Goal: Navigation & Orientation: Find specific page/section

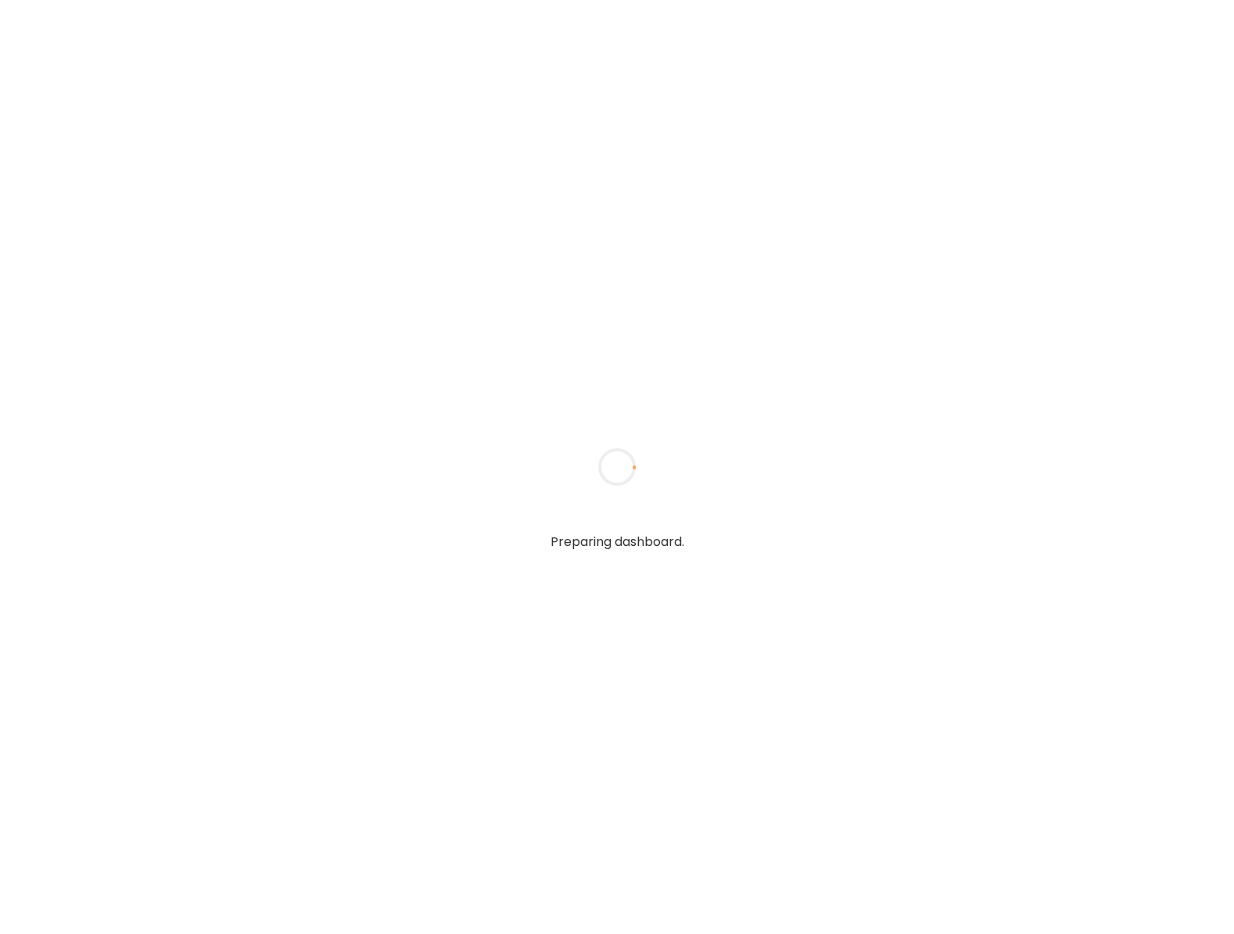
type input "**********"
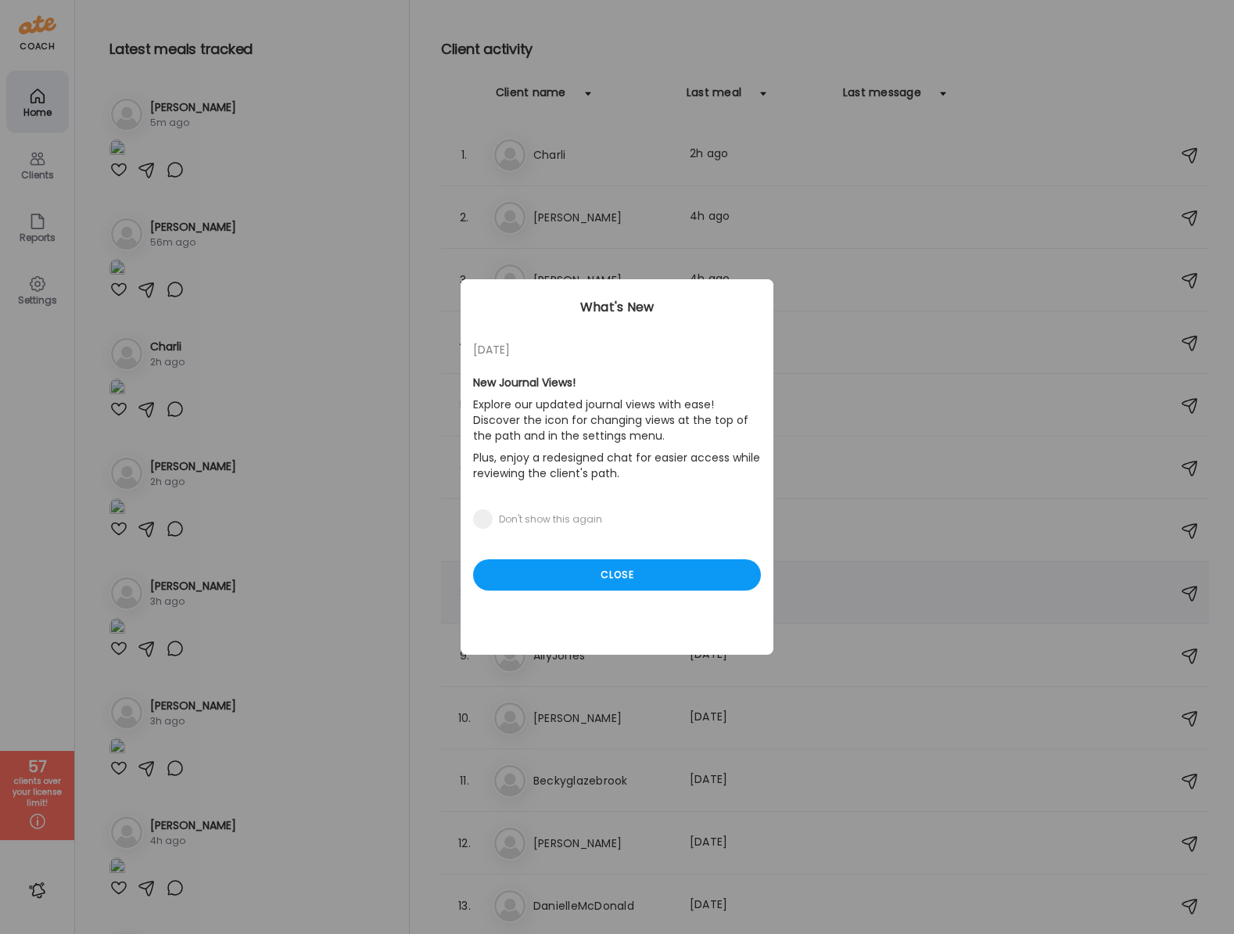
type input "**********"
click at [632, 574] on div "Close" at bounding box center [617, 574] width 288 height 31
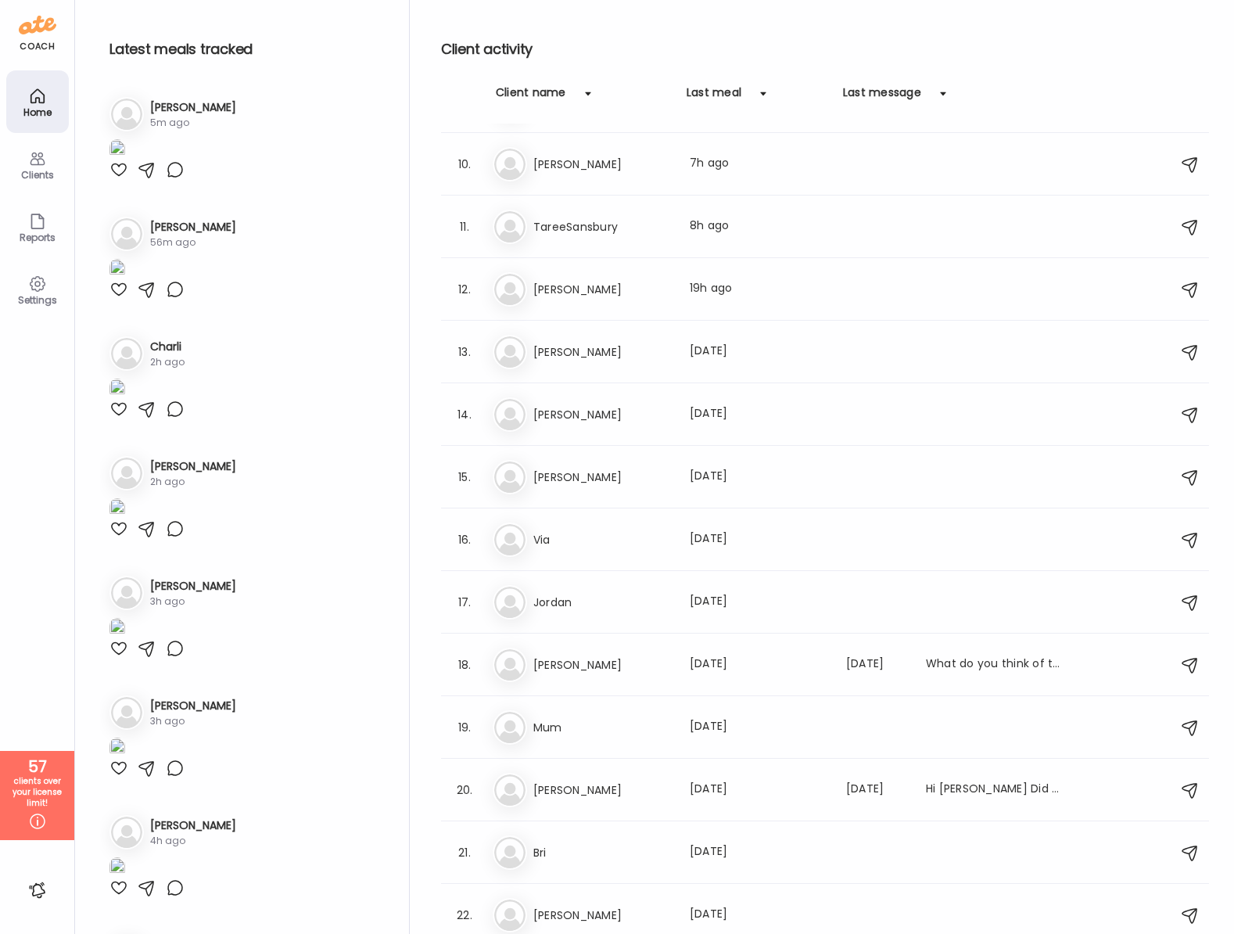
scroll to position [563, 0]
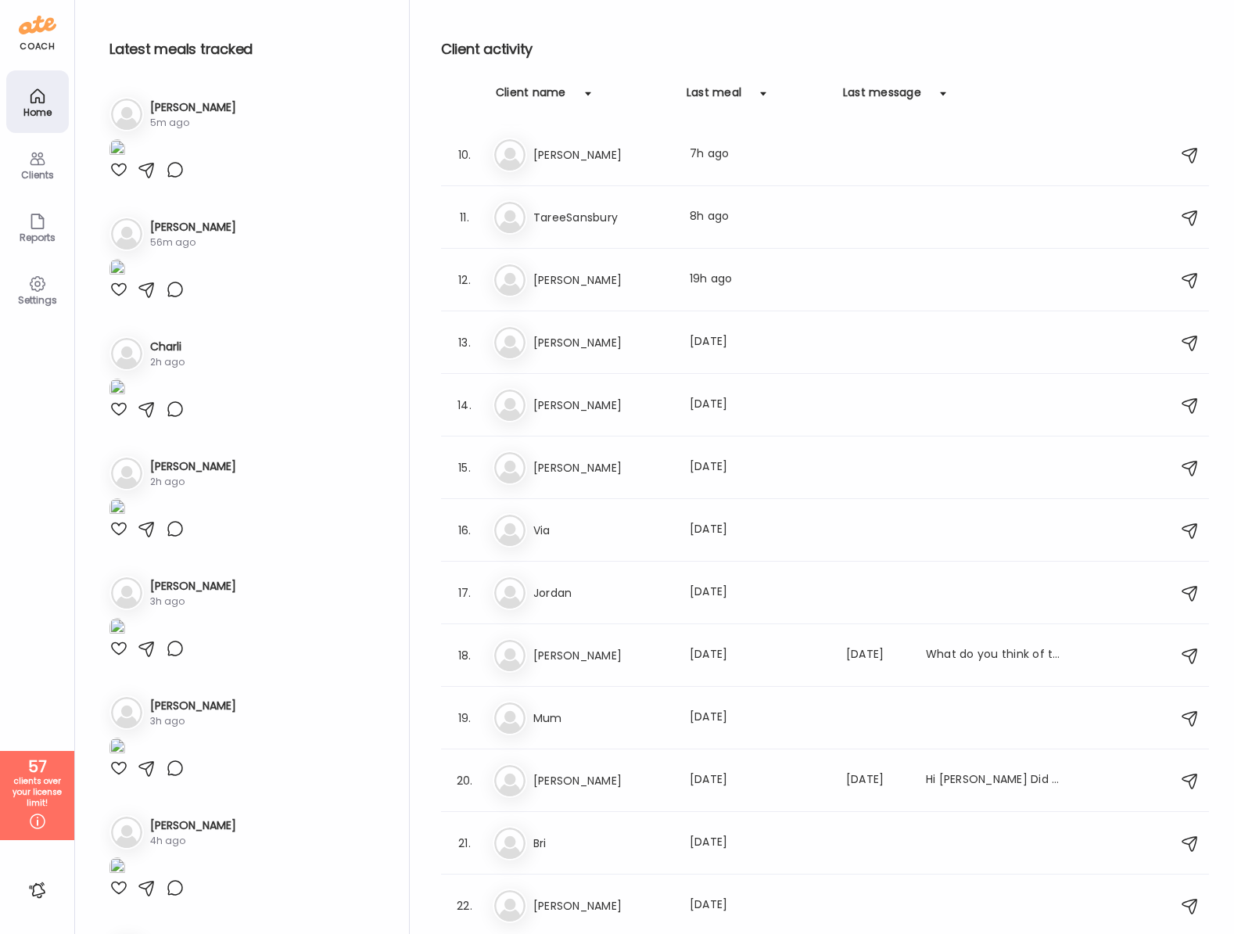
click at [548, 92] on div "Client name" at bounding box center [531, 96] width 70 height 25
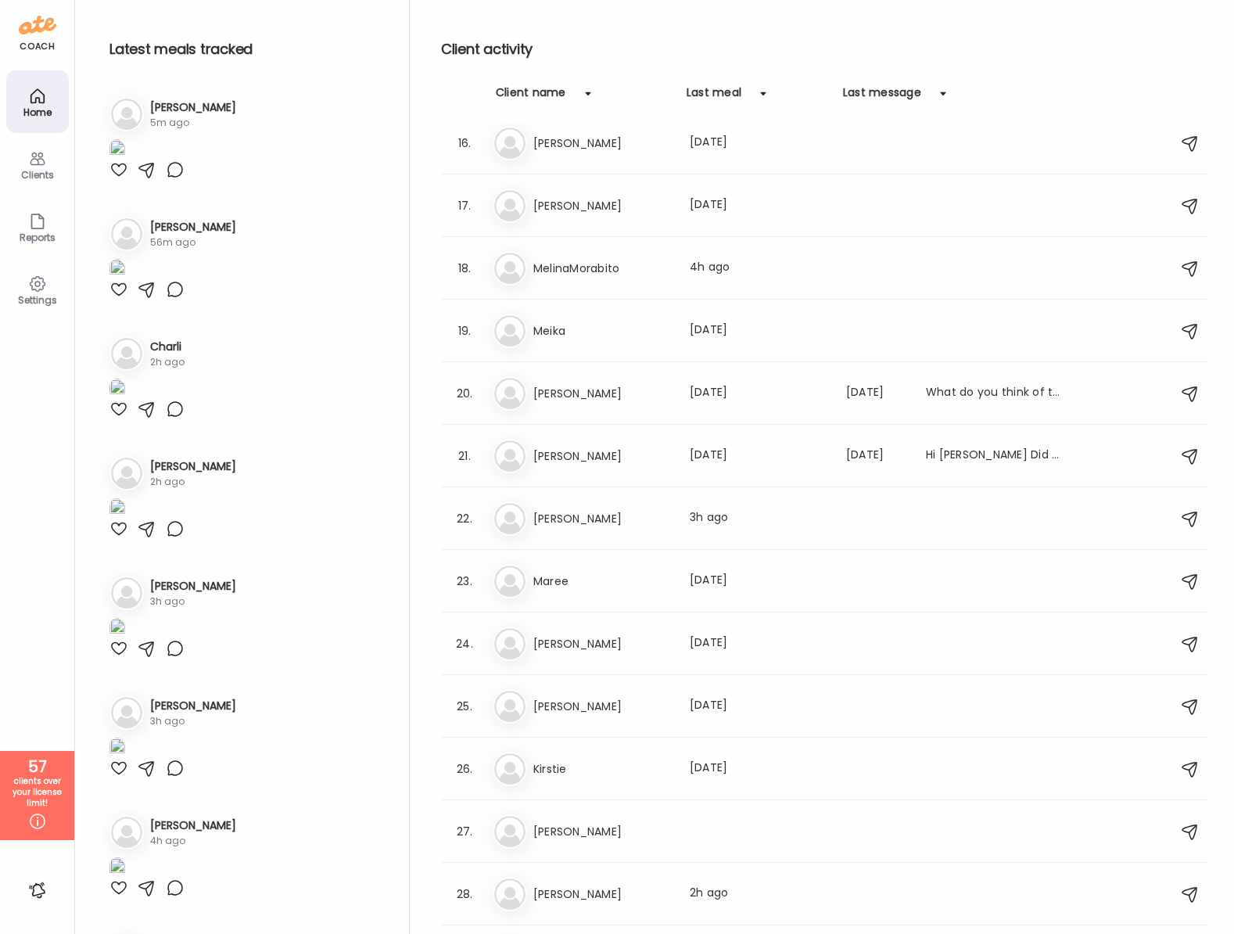
scroll to position [955, 0]
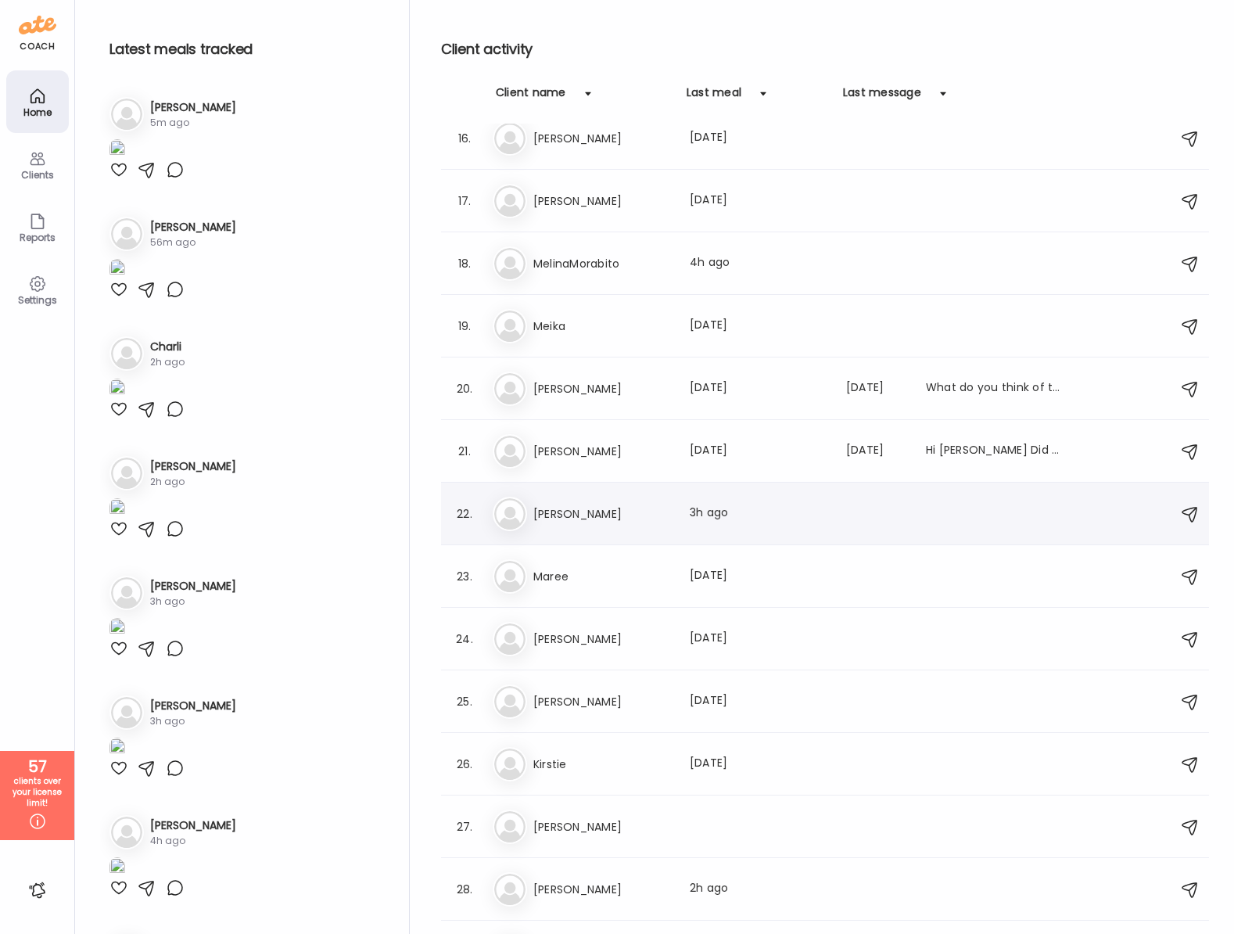
click at [549, 505] on h3 "[PERSON_NAME]" at bounding box center [602, 513] width 138 height 19
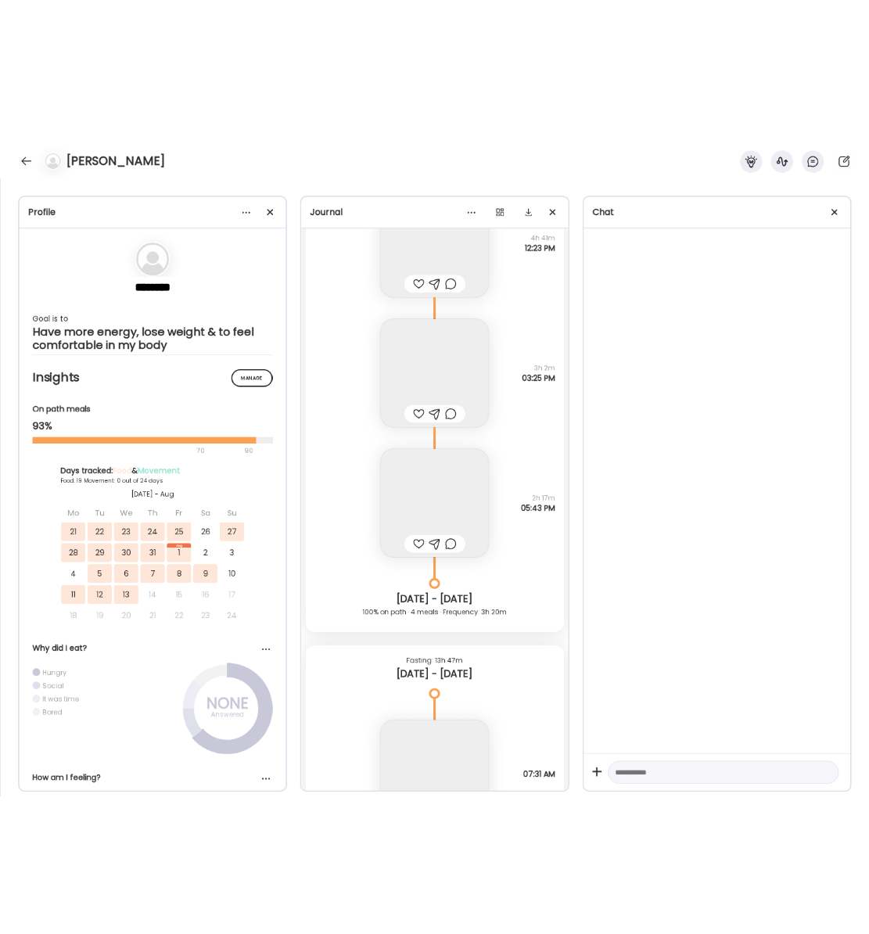
scroll to position [16230, 0]
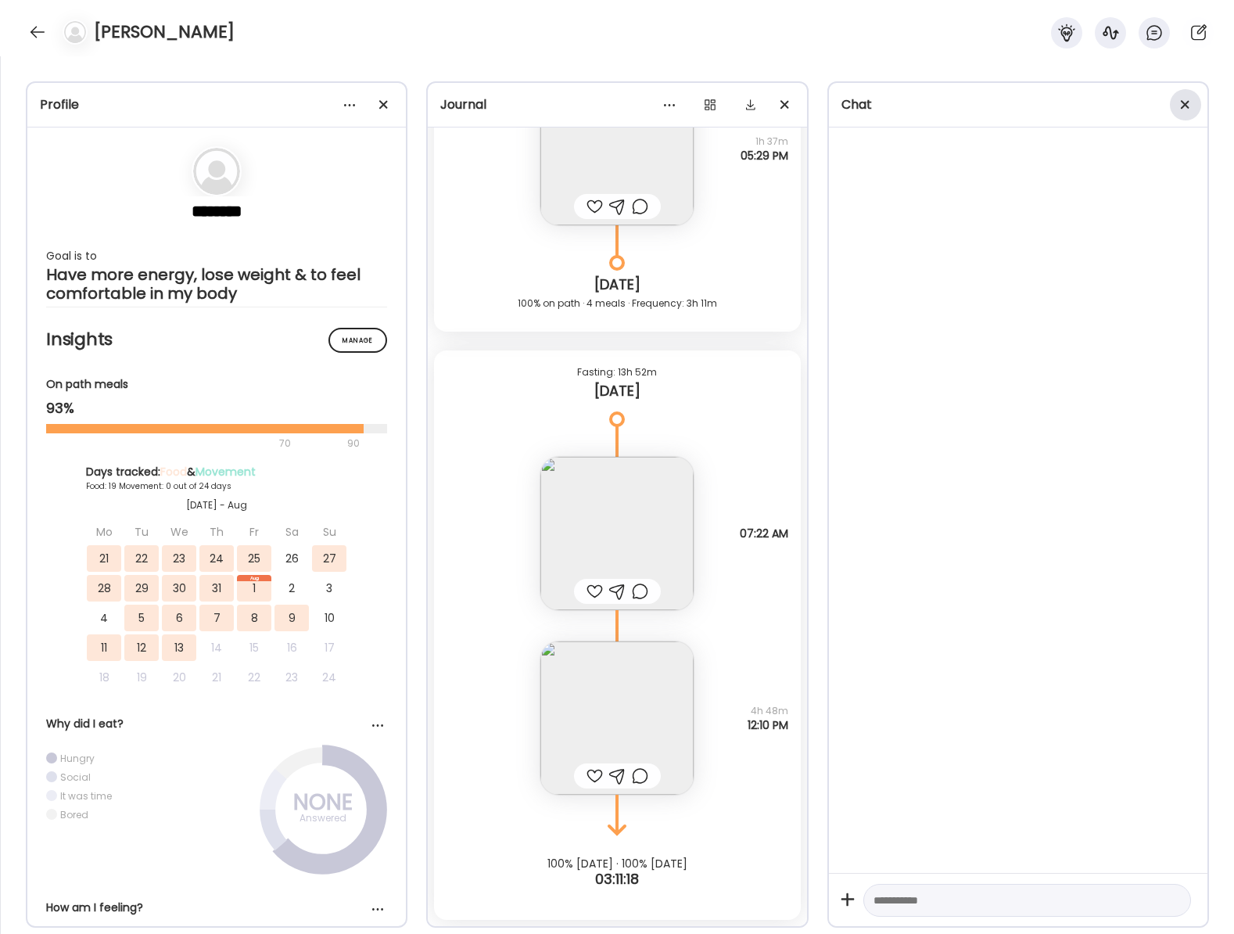
click at [1183, 105] on span at bounding box center [1185, 104] width 9 height 9
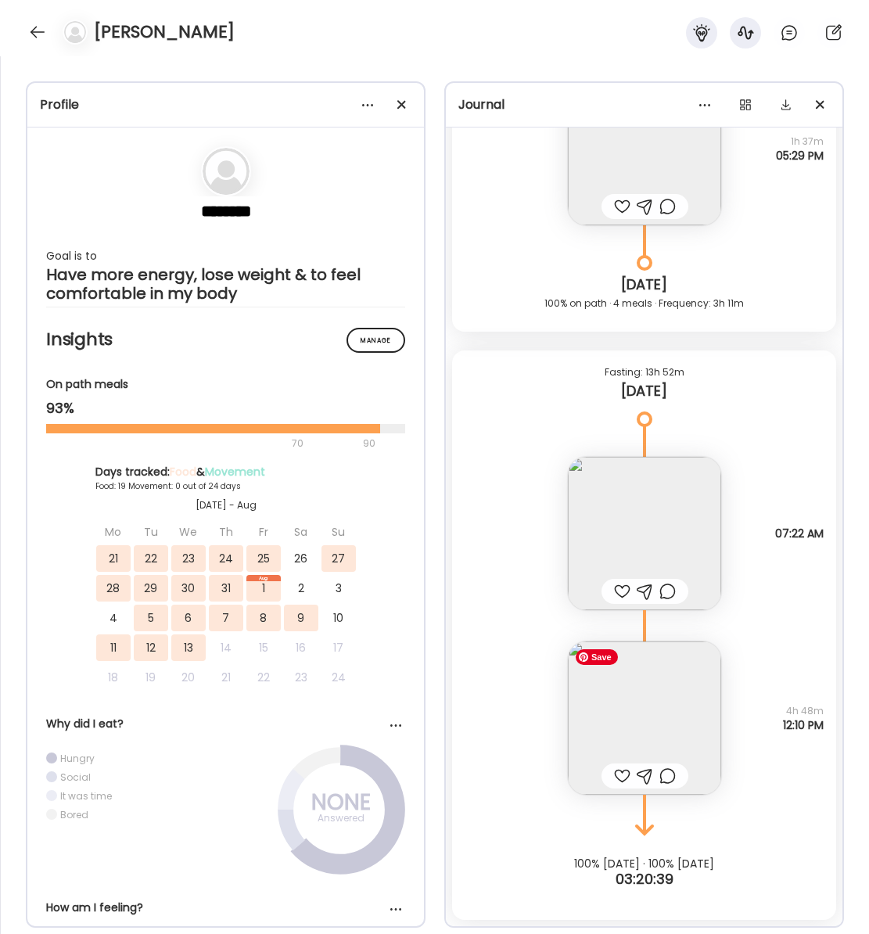
click at [629, 696] on img at bounding box center [644, 717] width 153 height 153
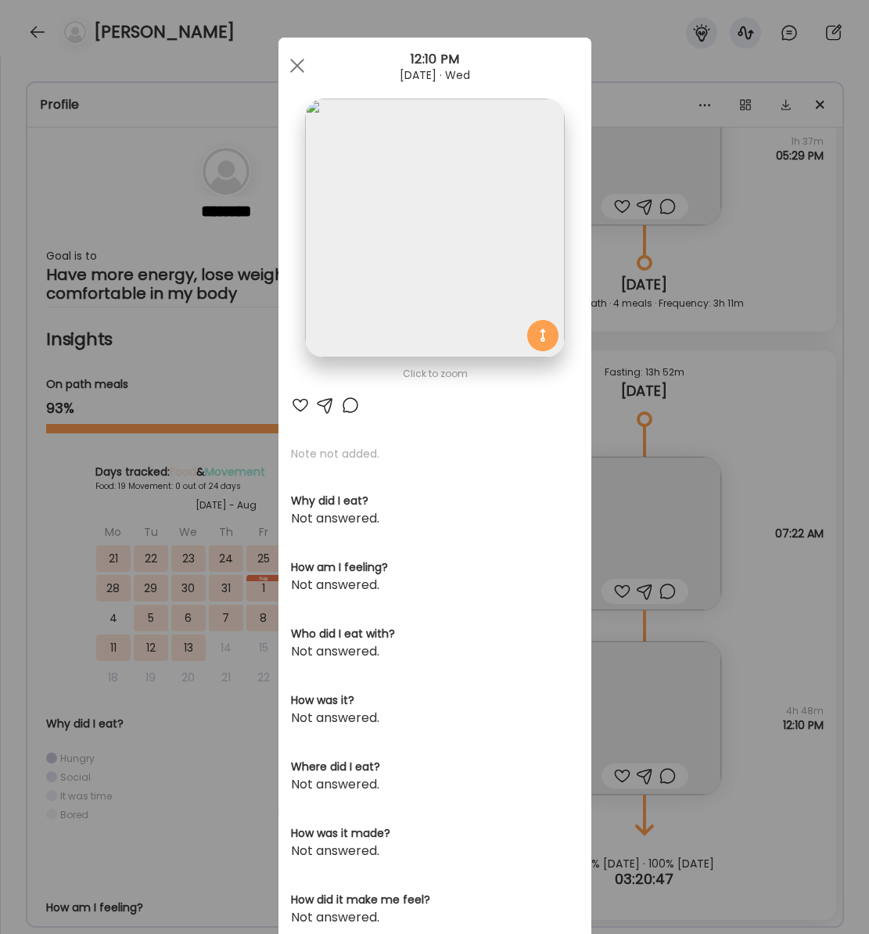
scroll to position [3, 0]
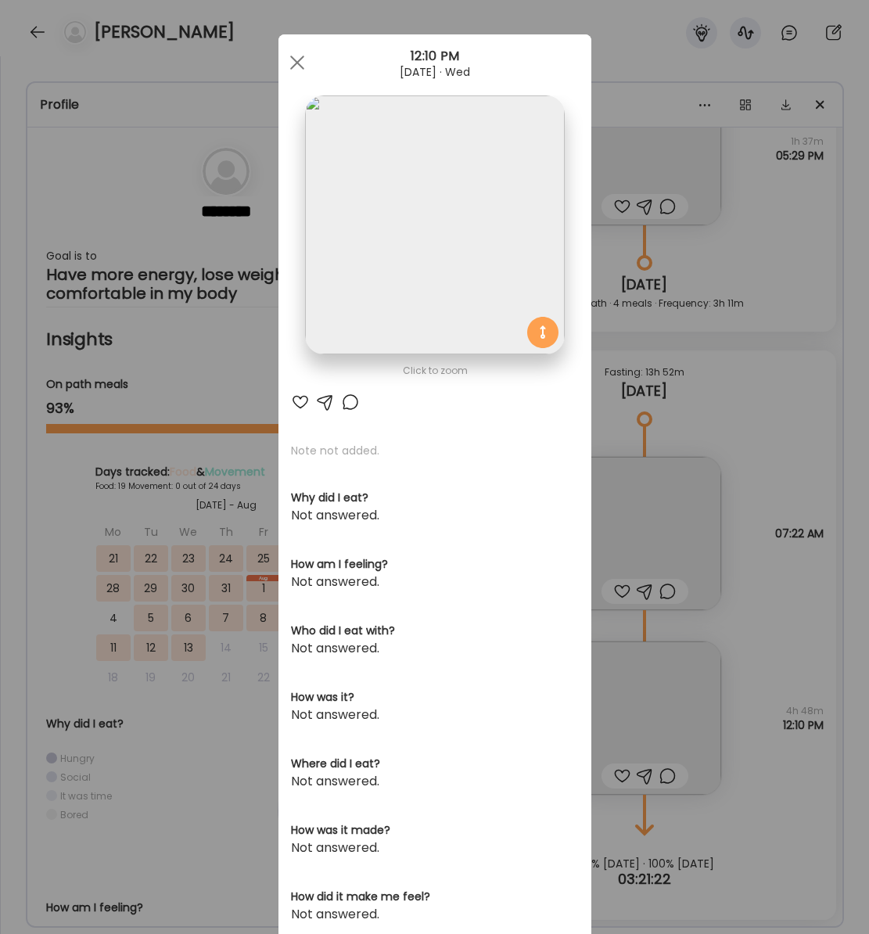
click at [348, 62] on div "12:10 PM" at bounding box center [434, 56] width 313 height 19
click at [298, 59] on span at bounding box center [296, 63] width 14 height 14
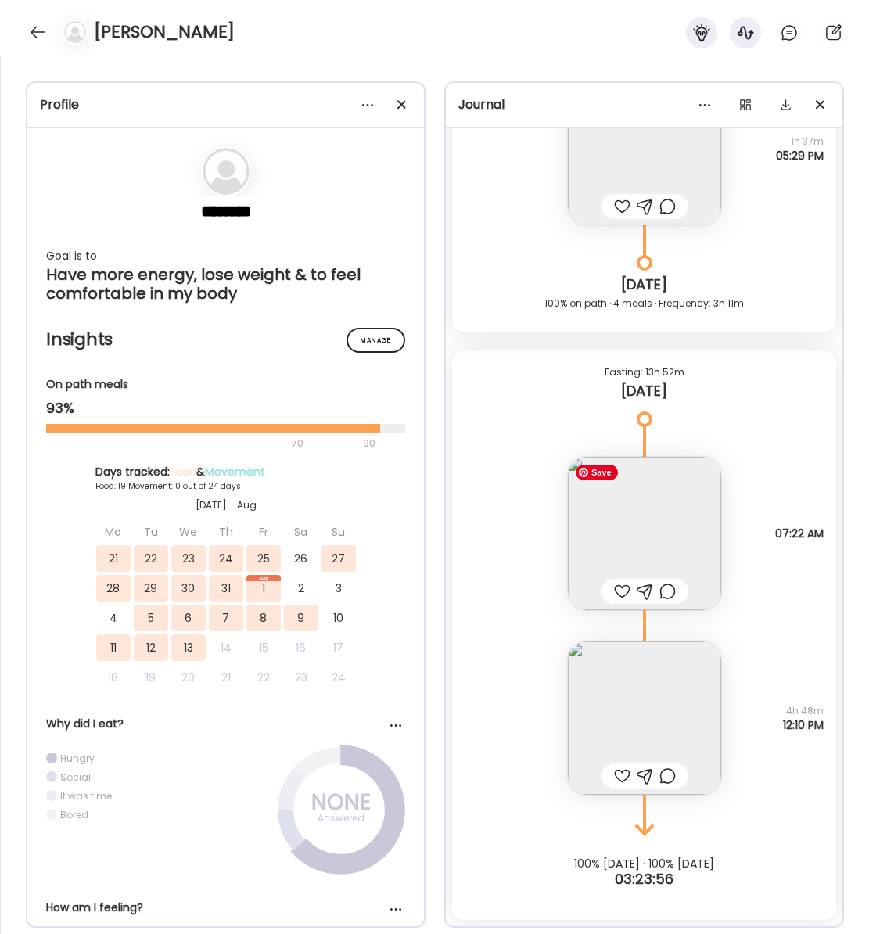
click at [638, 526] on img at bounding box center [644, 533] width 153 height 153
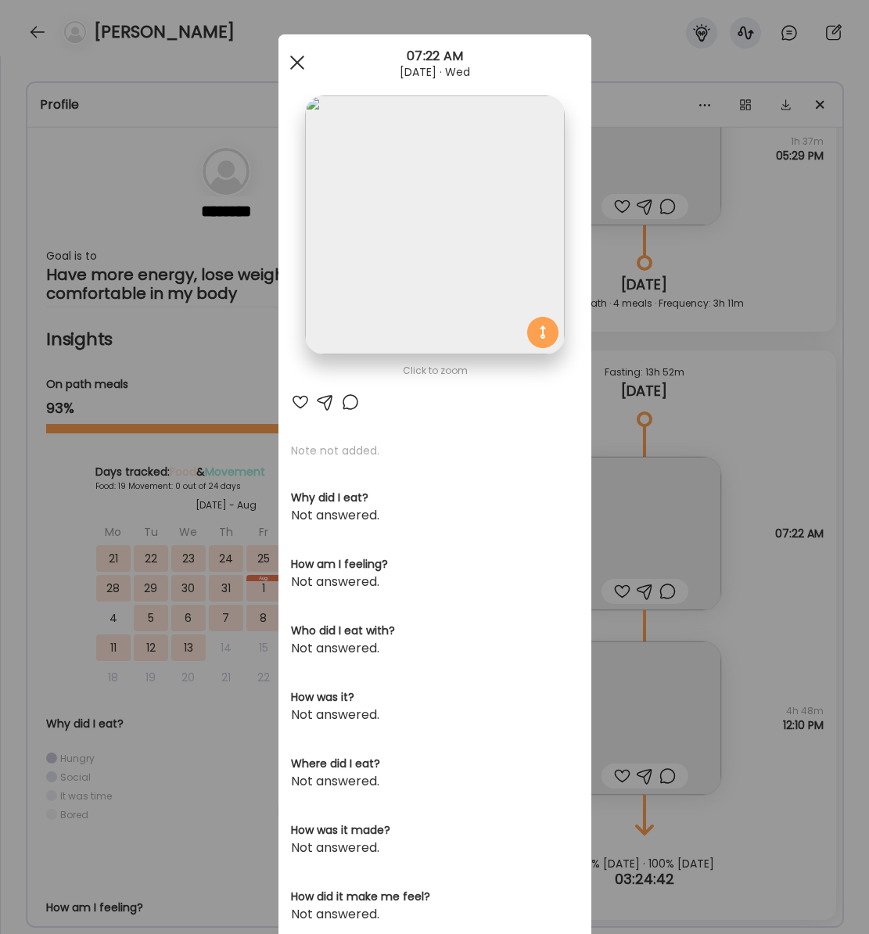
click at [295, 62] on span at bounding box center [296, 63] width 14 height 14
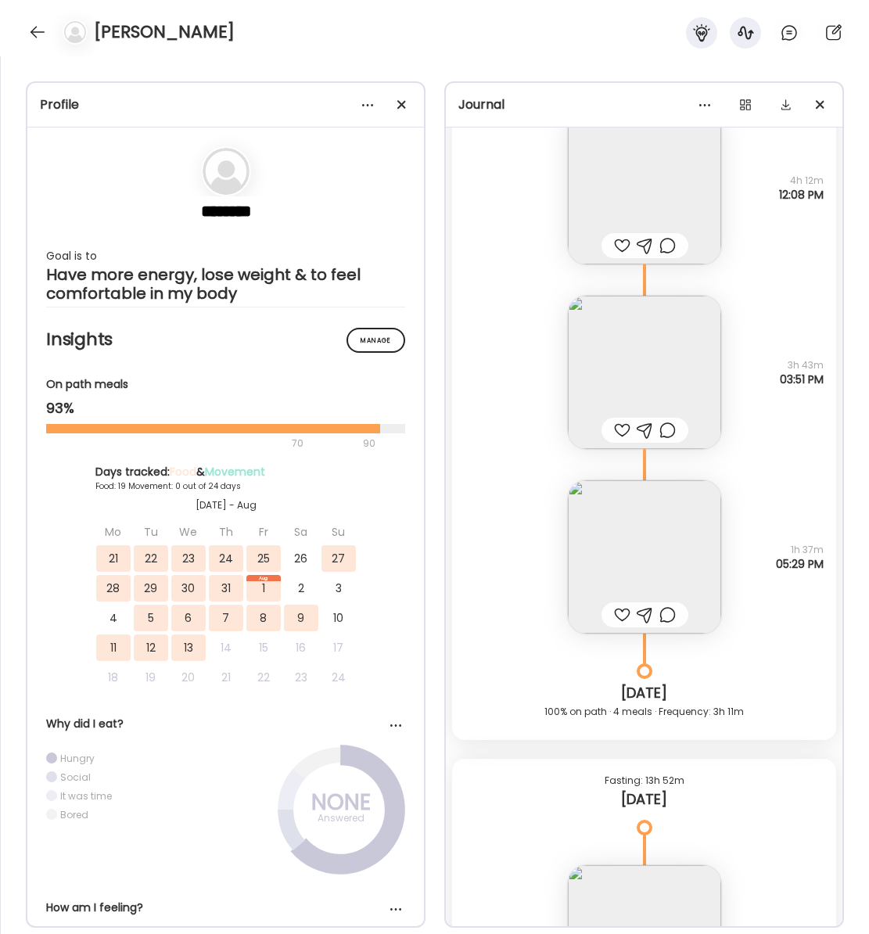
scroll to position [15819, 0]
click at [623, 523] on img at bounding box center [644, 559] width 153 height 153
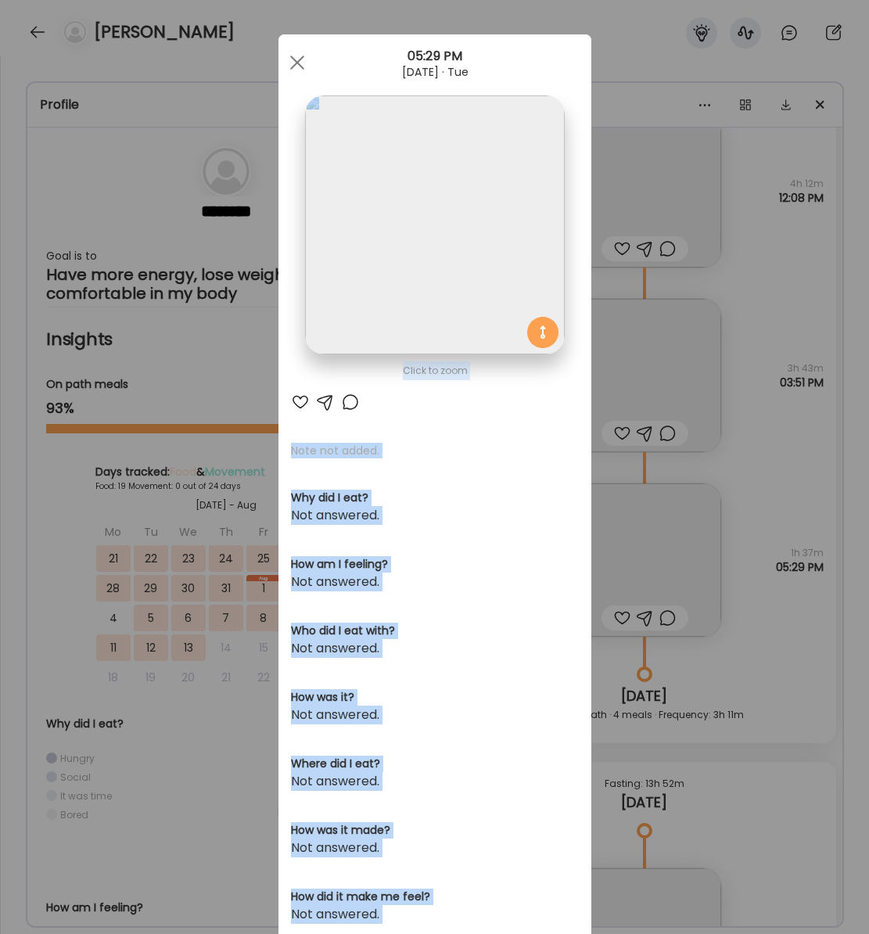
drag, startPoint x: 294, startPoint y: 63, endPoint x: 329, endPoint y: 117, distance: 64.4
click at [370, 19] on body "Customize your cookie preferences We respect your right to privacy. You can cho…" at bounding box center [434, 9] width 869 height 19
click at [400, 149] on img at bounding box center [434, 224] width 259 height 259
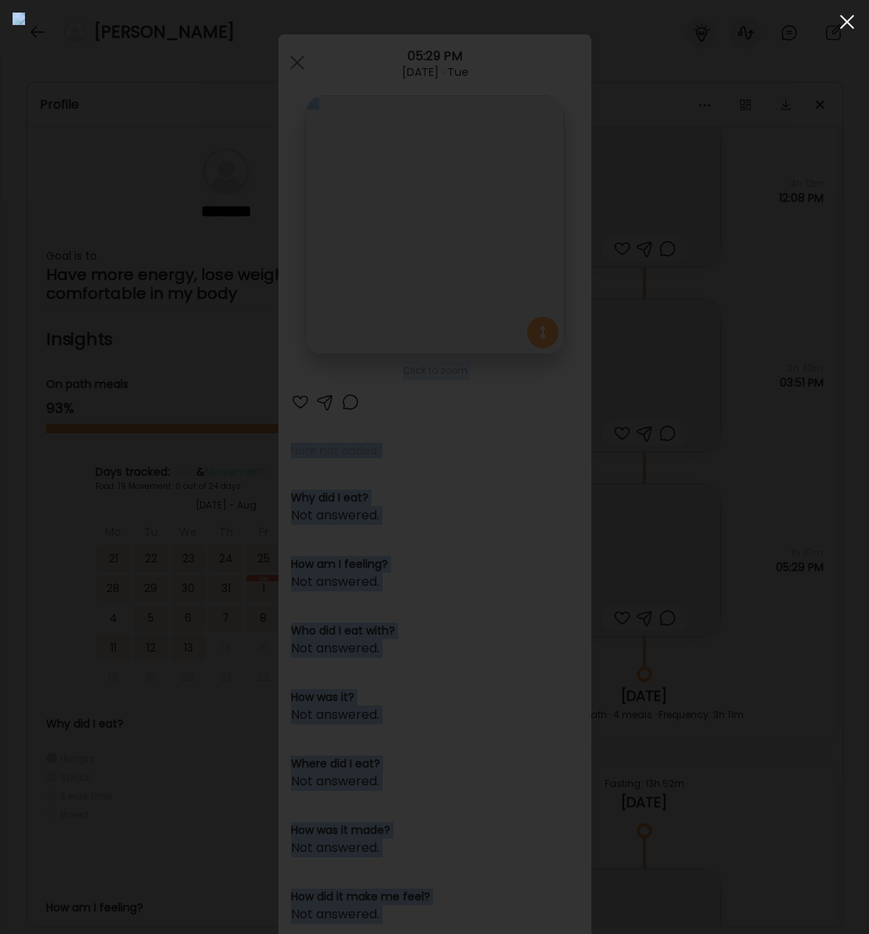
click at [846, 23] on div at bounding box center [846, 21] width 31 height 31
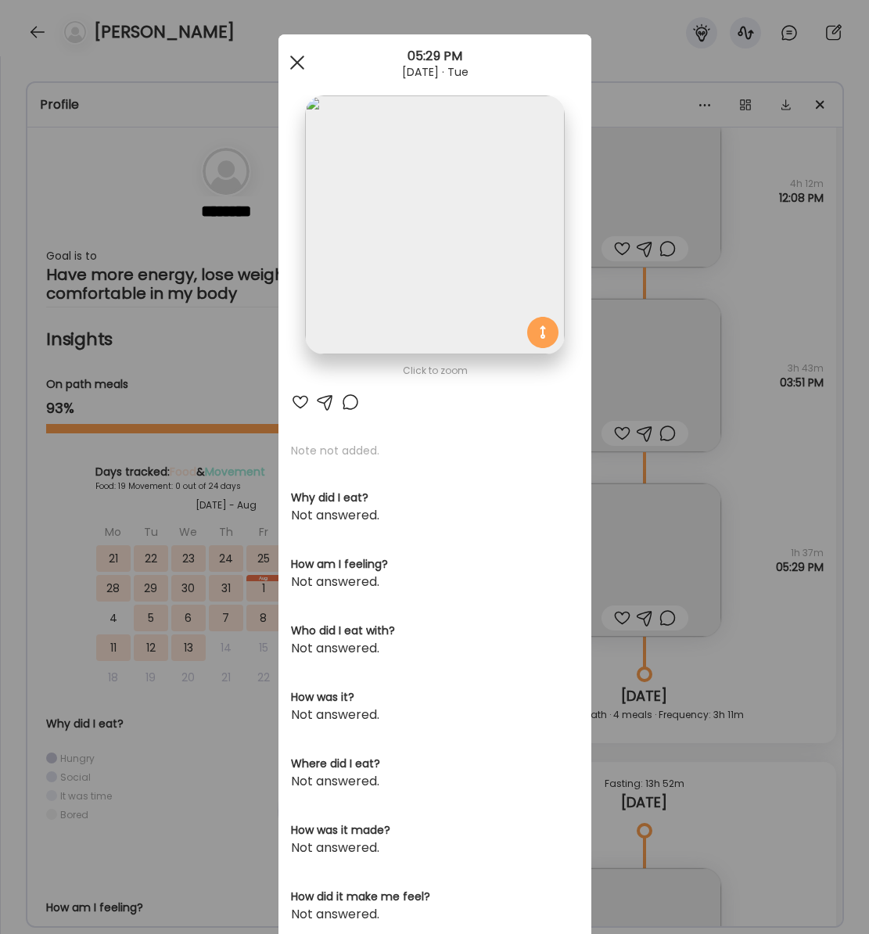
click at [296, 60] on span at bounding box center [296, 63] width 14 height 14
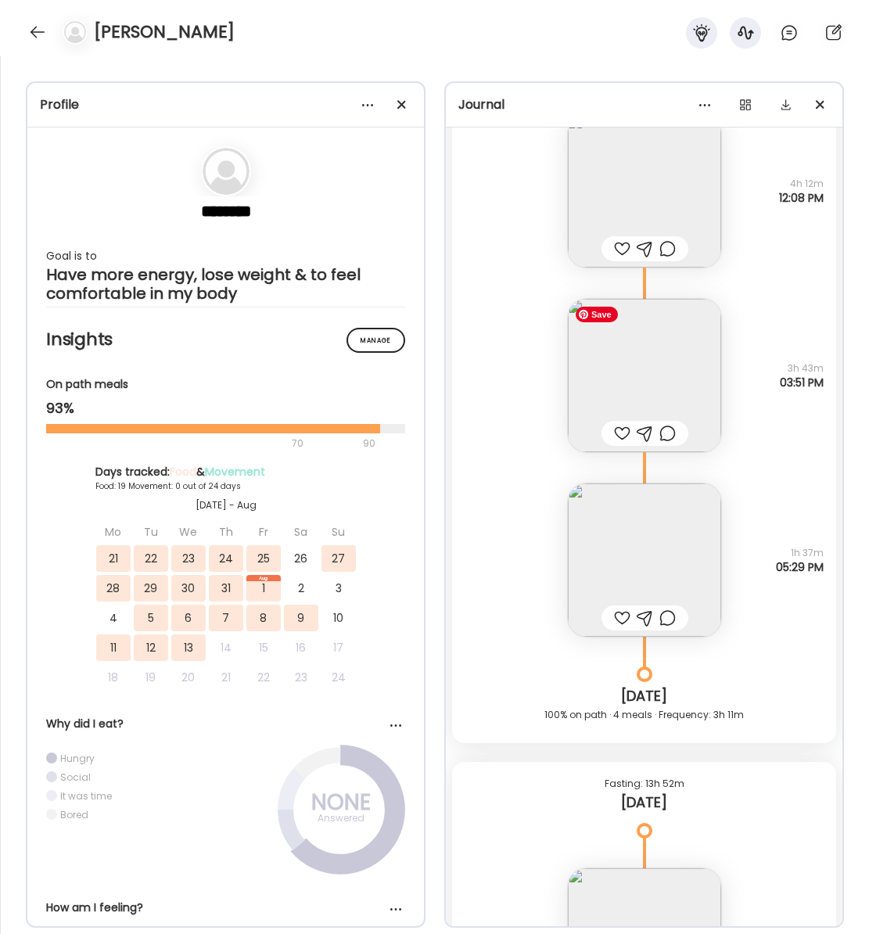
click at [638, 378] on img at bounding box center [644, 375] width 153 height 153
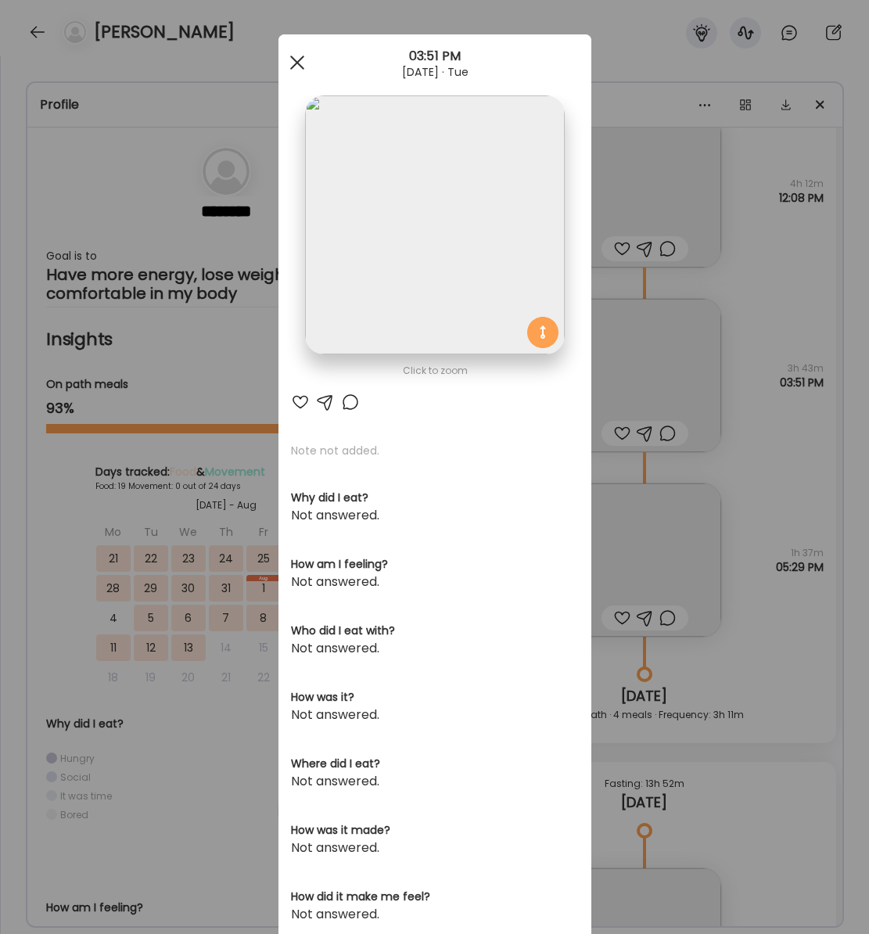
click at [293, 60] on div at bounding box center [296, 62] width 31 height 31
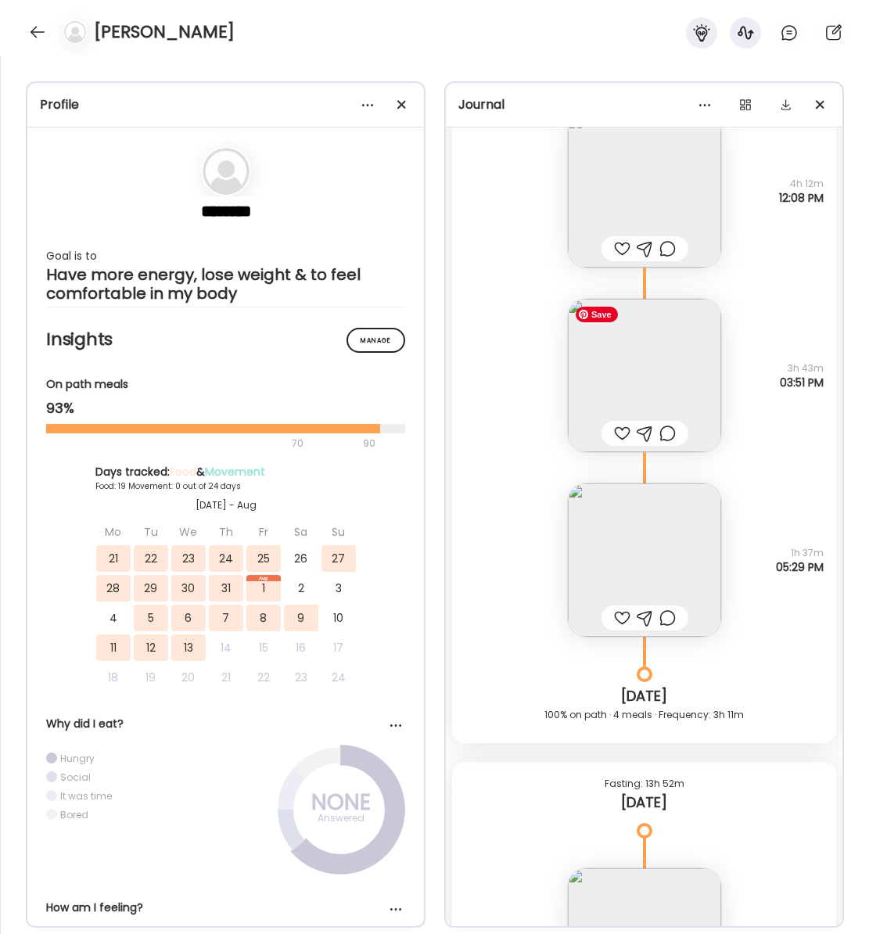
click at [661, 364] on img at bounding box center [644, 375] width 153 height 153
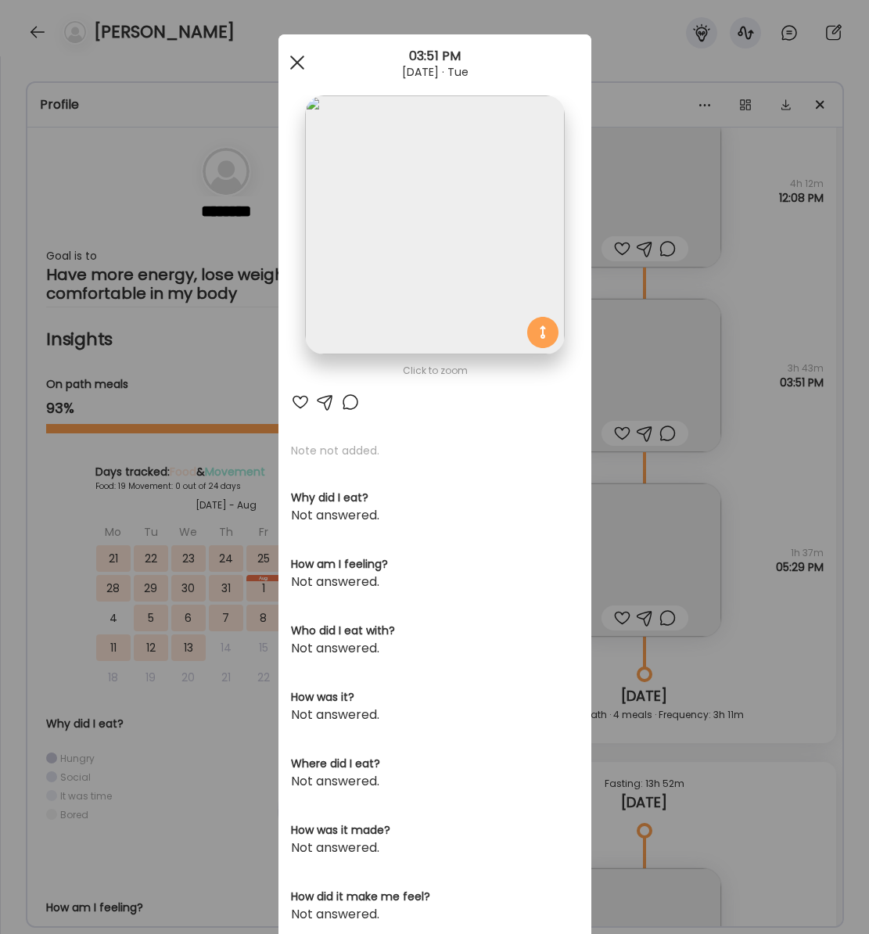
click at [293, 60] on span at bounding box center [296, 63] width 14 height 14
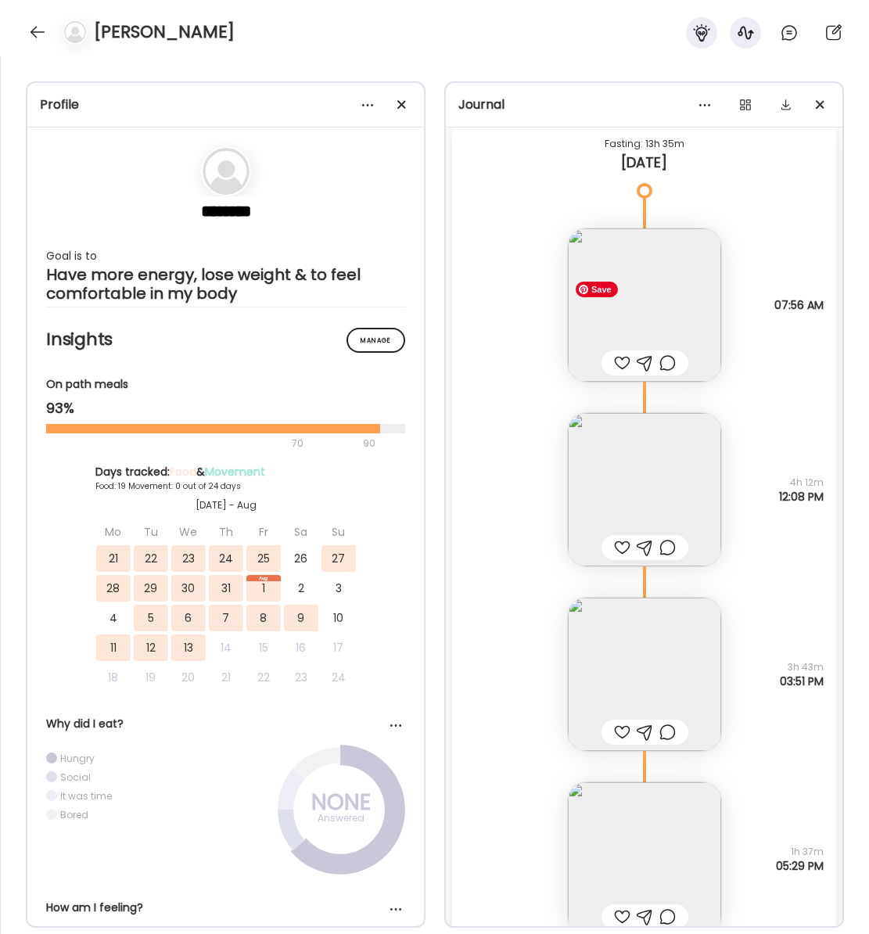
scroll to position [15505, 0]
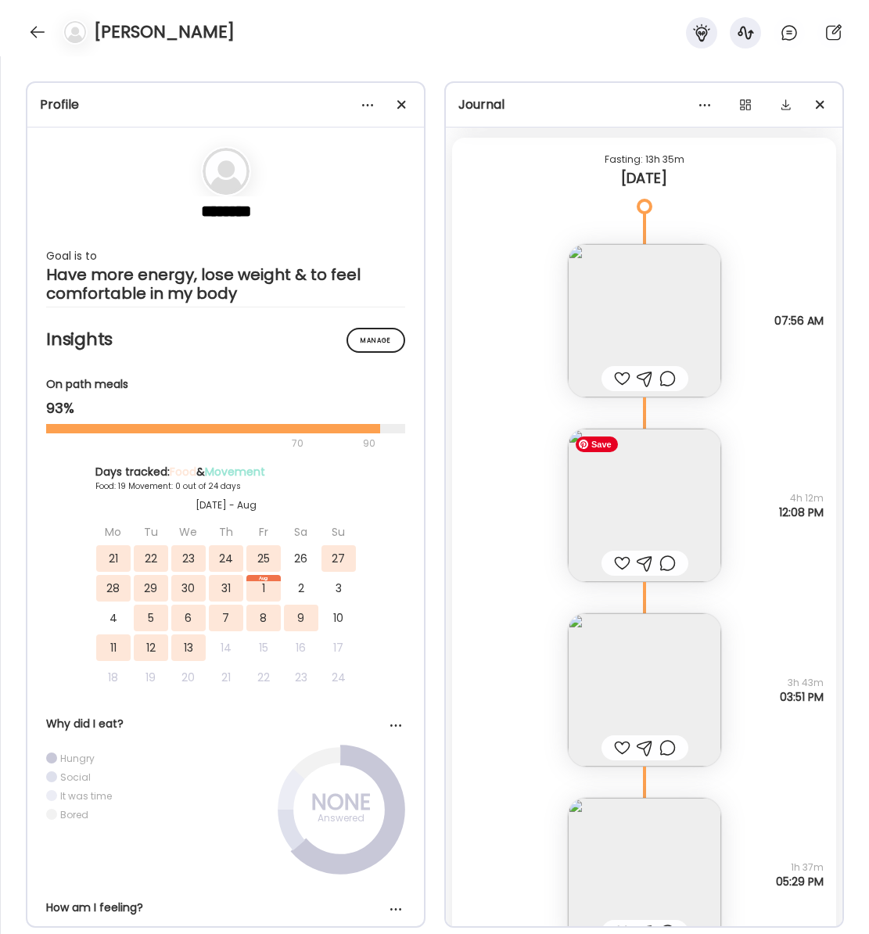
click at [676, 493] on img at bounding box center [644, 504] width 153 height 153
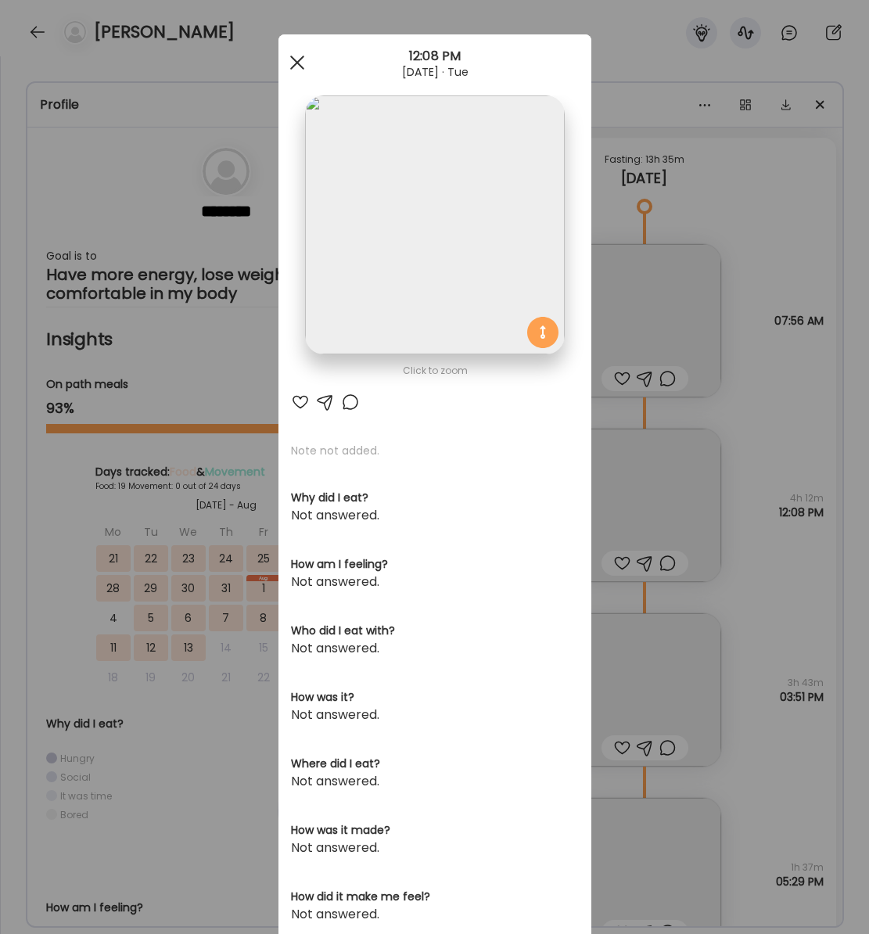
click at [287, 63] on div at bounding box center [296, 62] width 31 height 31
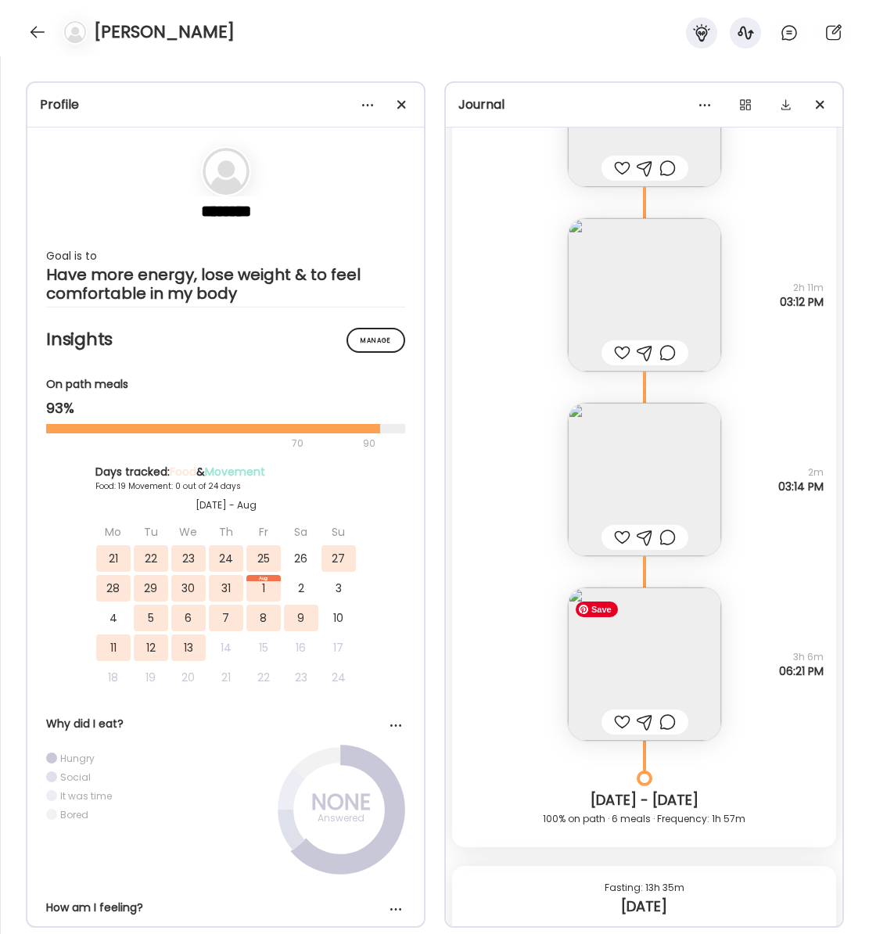
scroll to position [14759, 0]
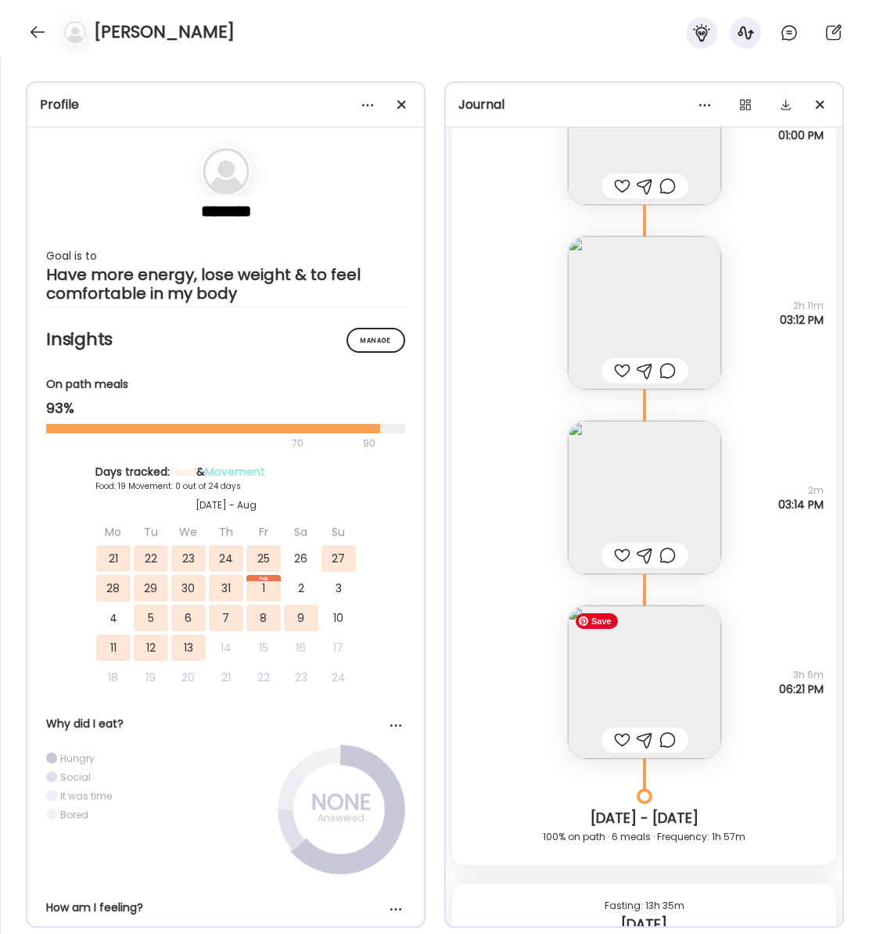
click at [585, 671] on img at bounding box center [644, 681] width 153 height 153
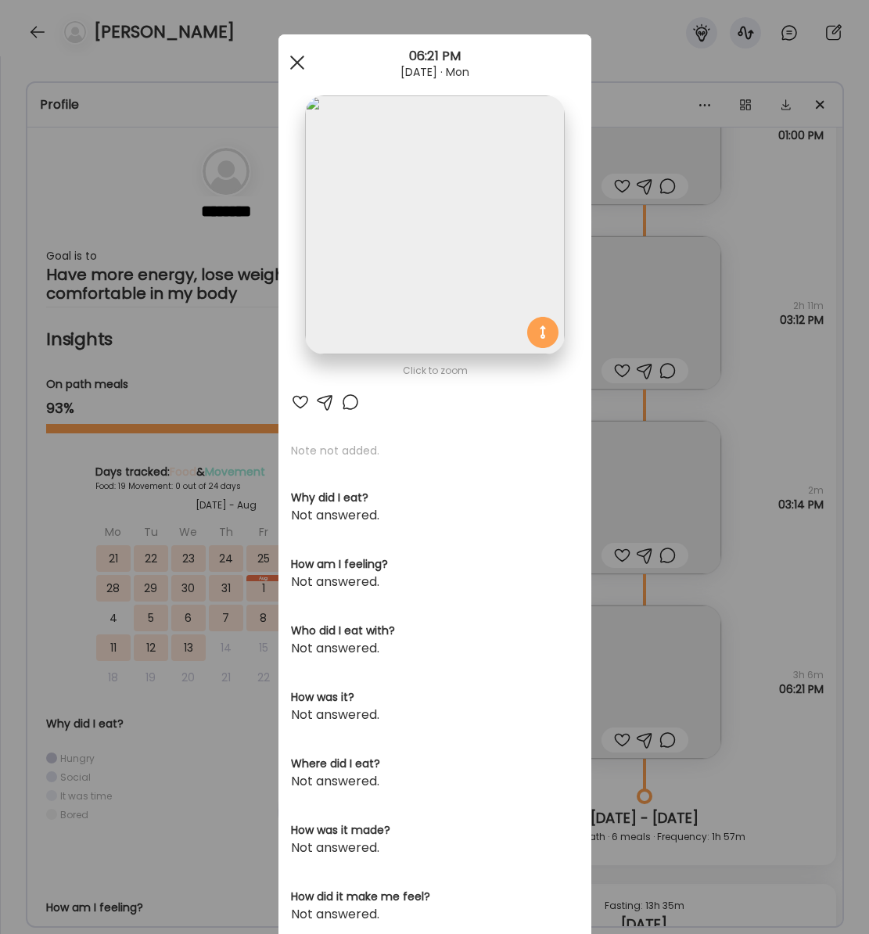
click at [291, 57] on span at bounding box center [296, 63] width 14 height 14
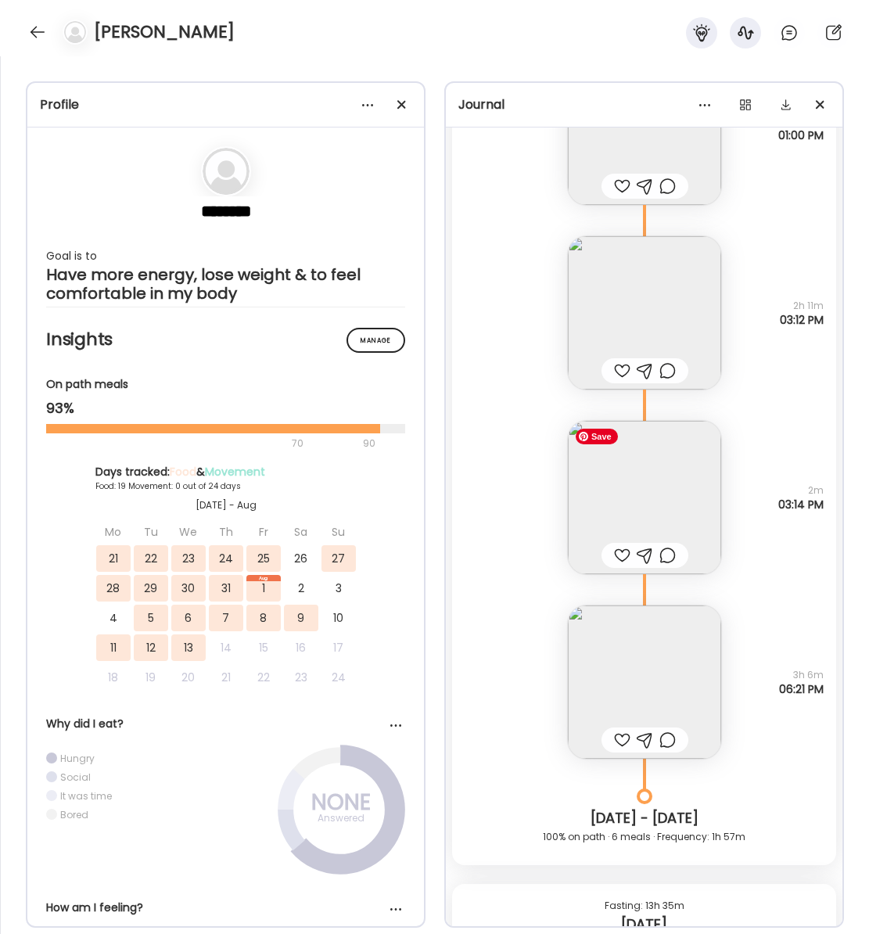
click at [685, 521] on img at bounding box center [644, 497] width 153 height 153
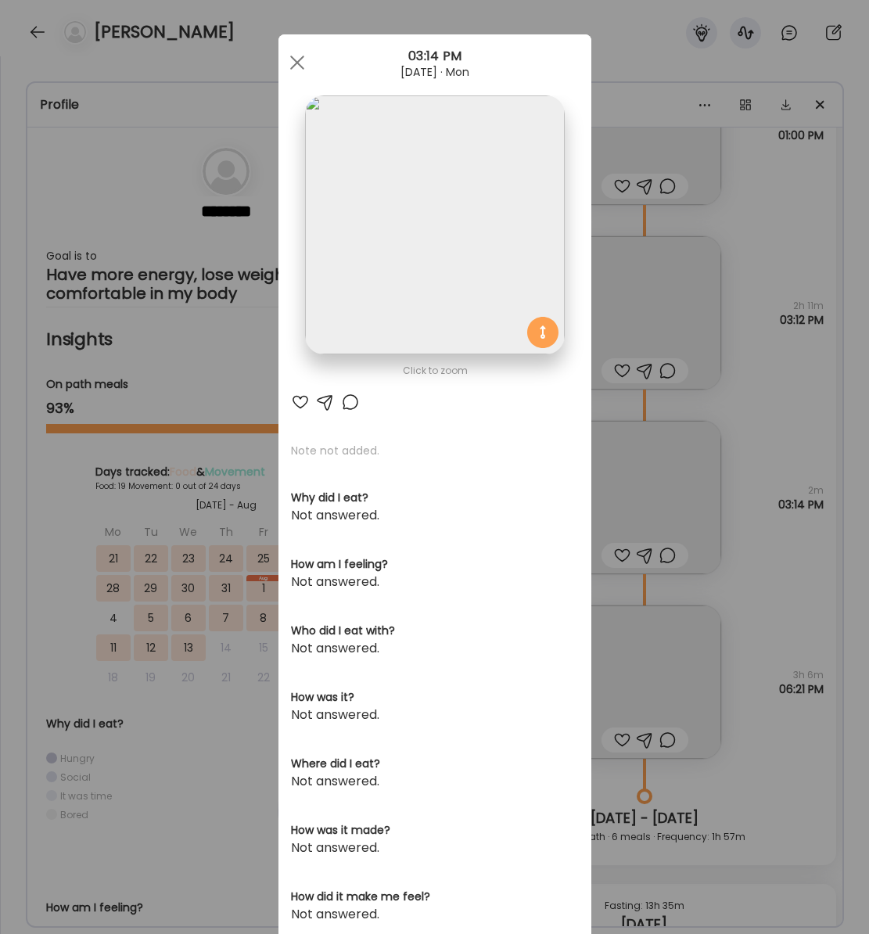
click at [296, 62] on span at bounding box center [296, 63] width 14 height 14
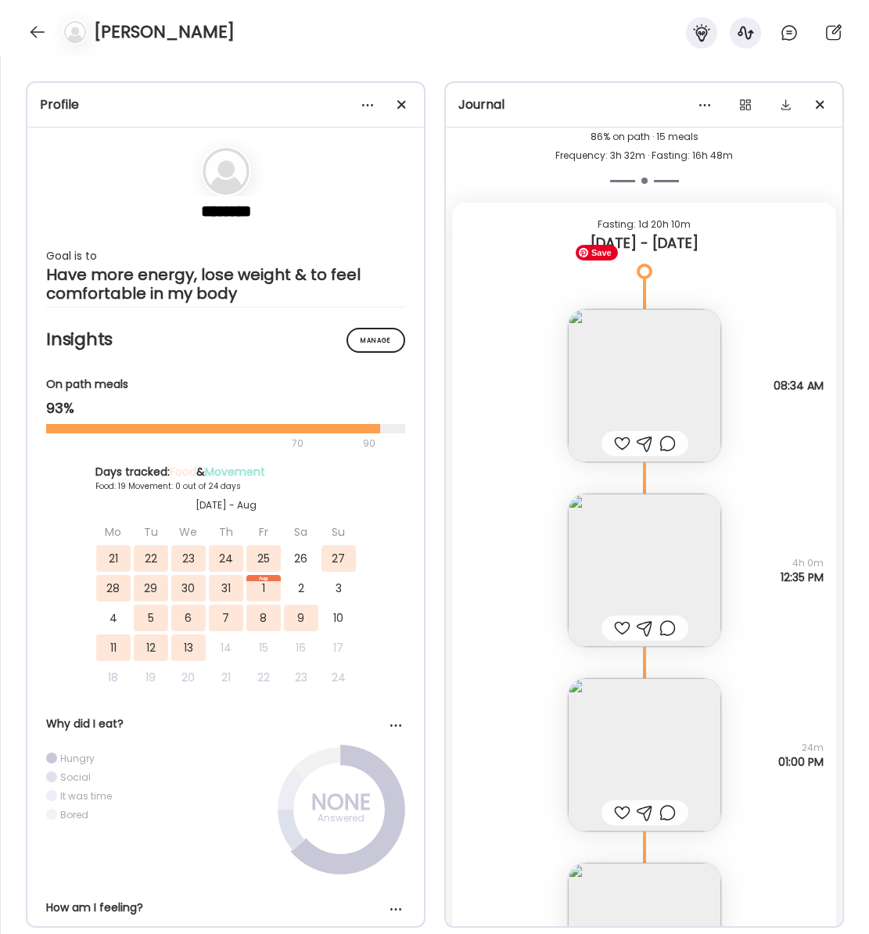
scroll to position [14134, 0]
click at [650, 341] on img at bounding box center [644, 383] width 153 height 153
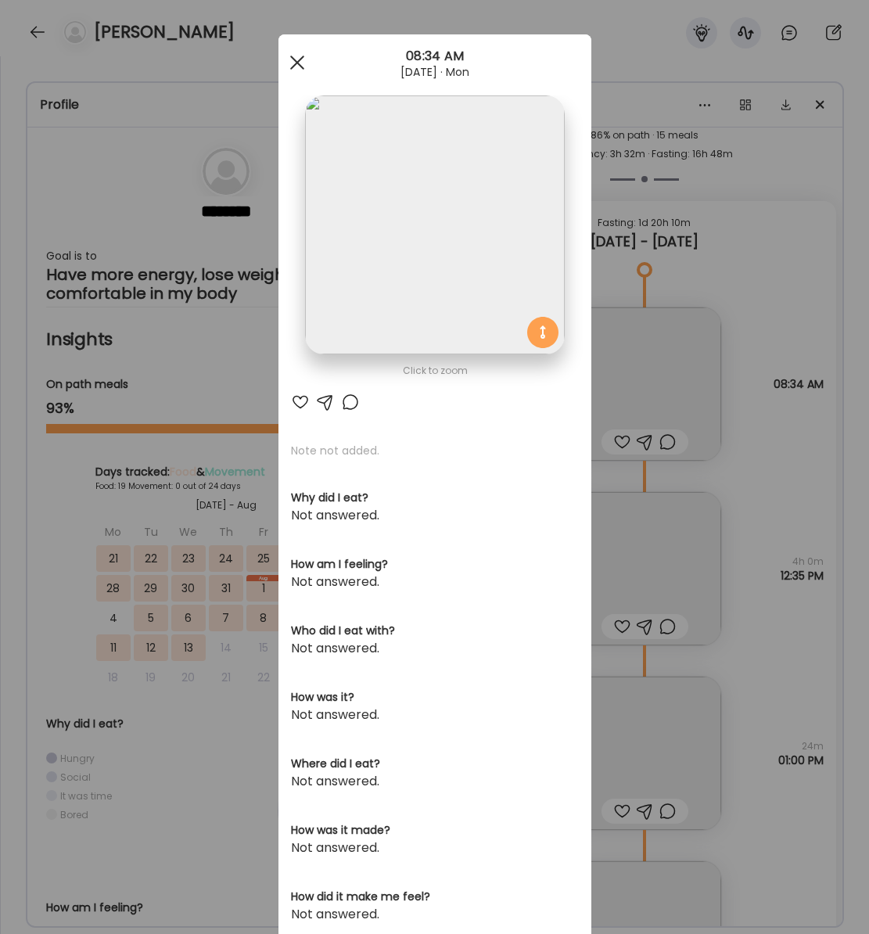
click at [295, 61] on span at bounding box center [296, 63] width 14 height 14
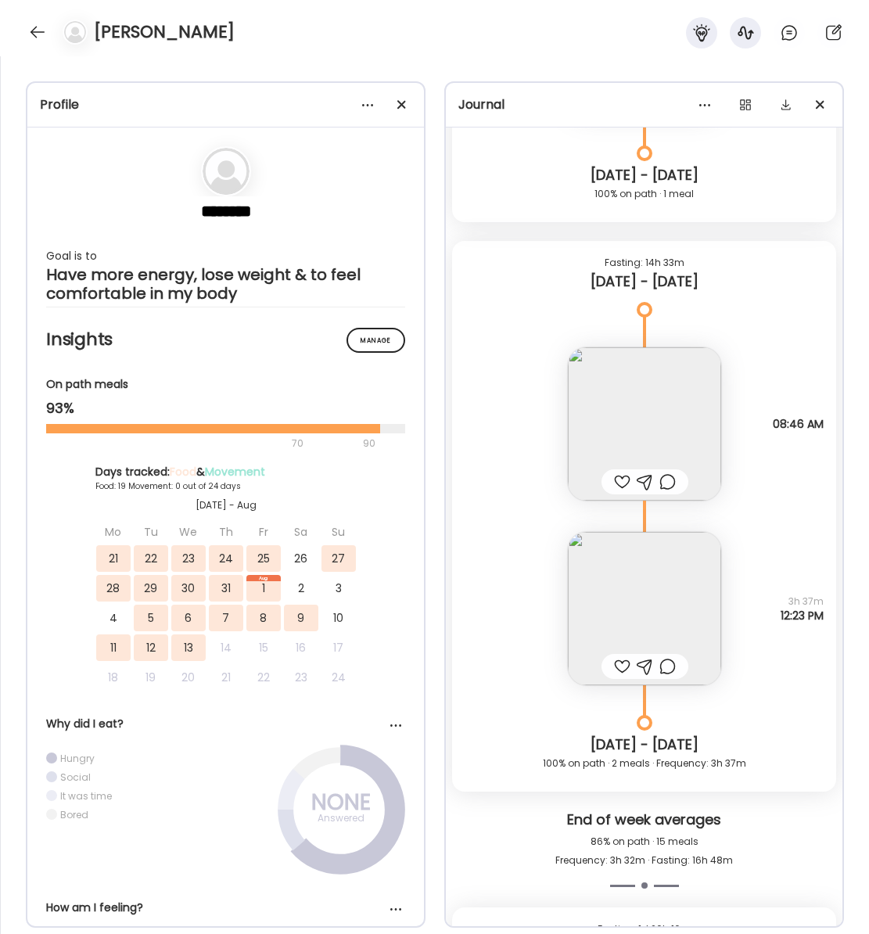
scroll to position [13418, 0]
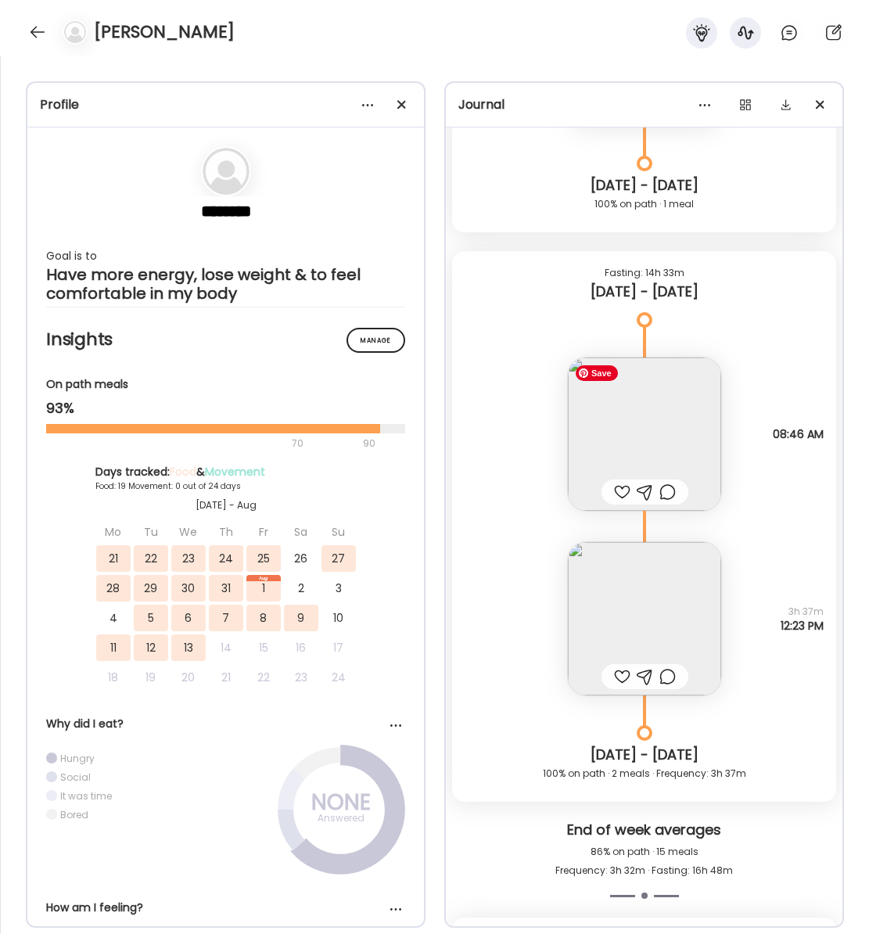
click at [660, 408] on img at bounding box center [644, 433] width 153 height 153
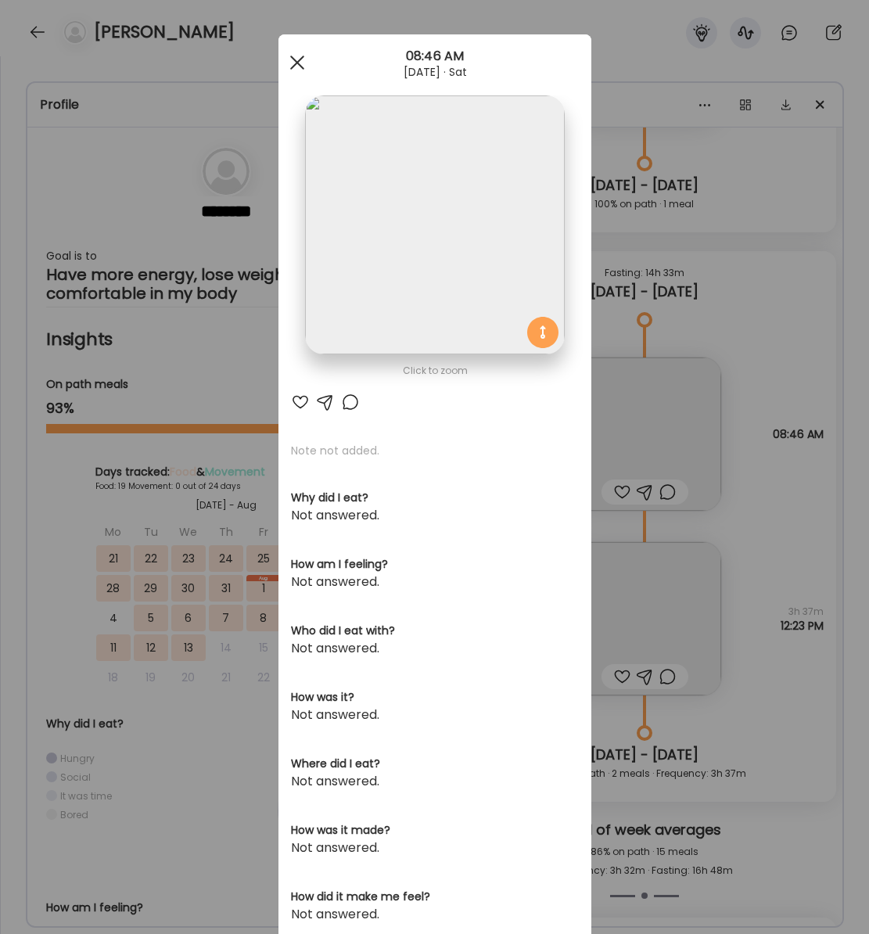
click at [290, 58] on div at bounding box center [296, 62] width 31 height 31
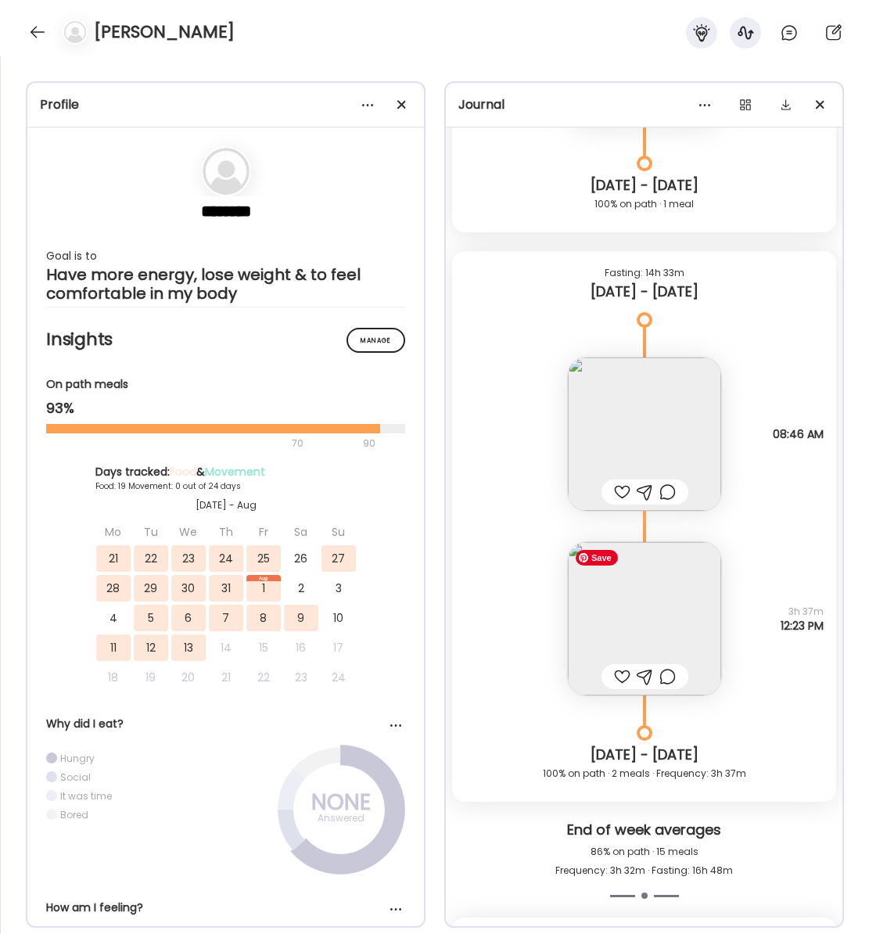
click at [665, 632] on img at bounding box center [644, 618] width 153 height 153
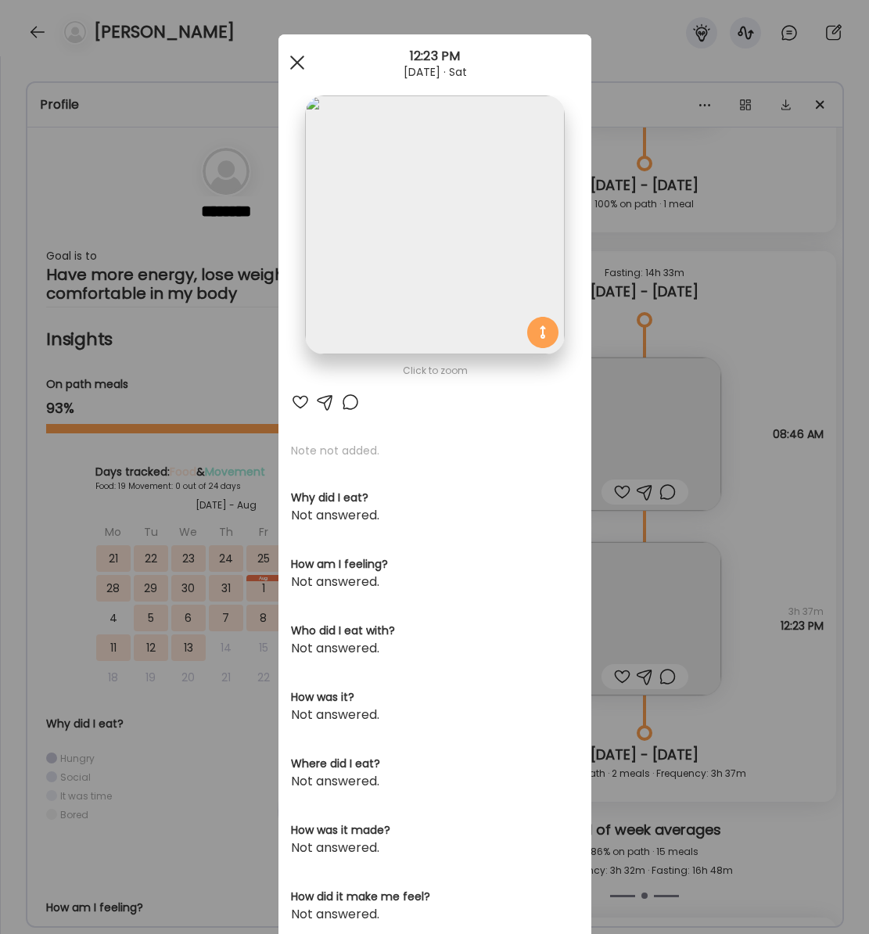
click at [290, 63] on div at bounding box center [296, 62] width 31 height 31
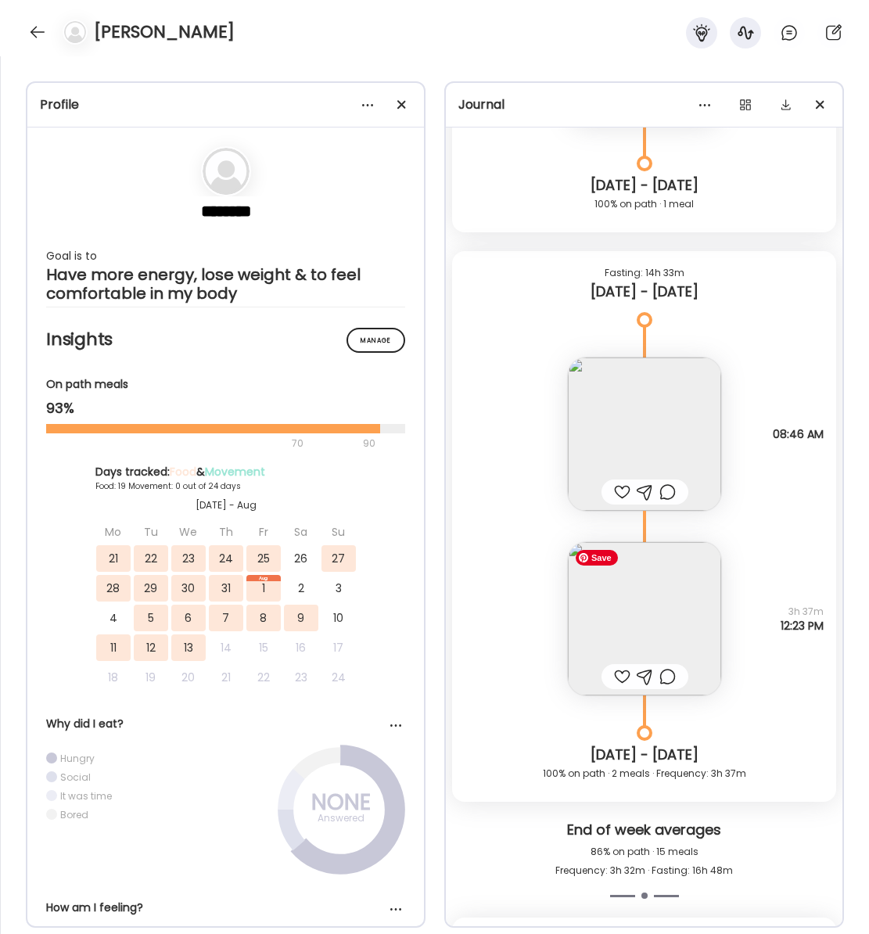
click at [633, 595] on img at bounding box center [644, 618] width 153 height 153
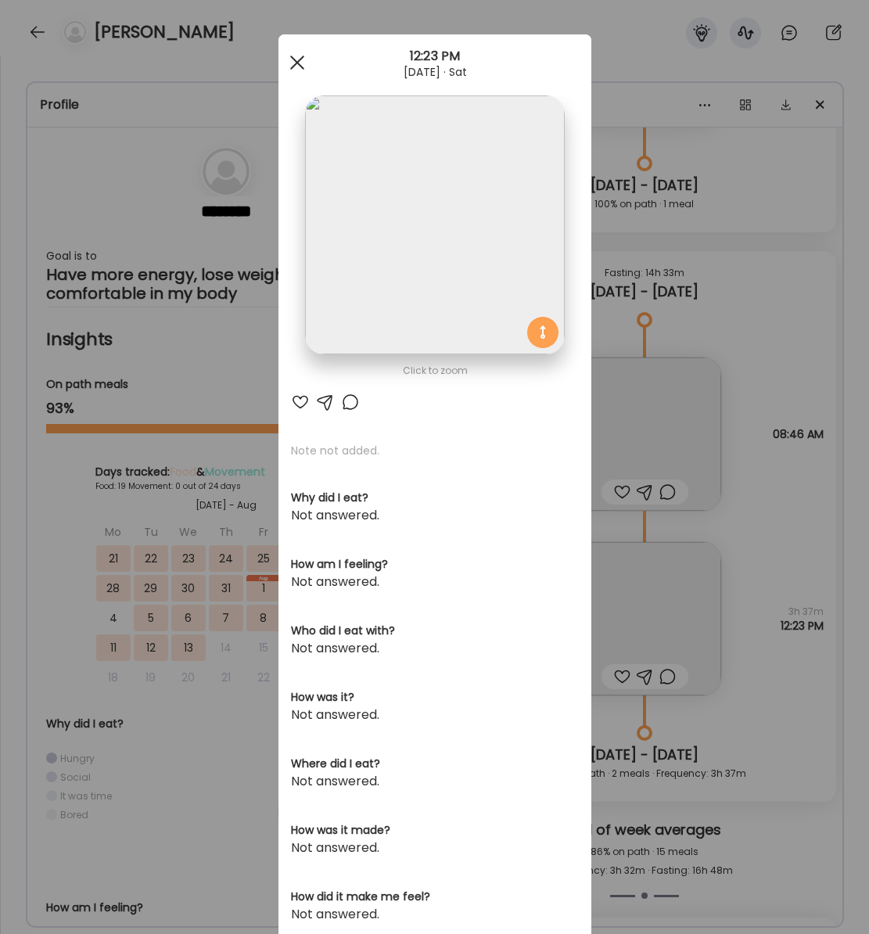
click at [294, 62] on span at bounding box center [296, 63] width 14 height 14
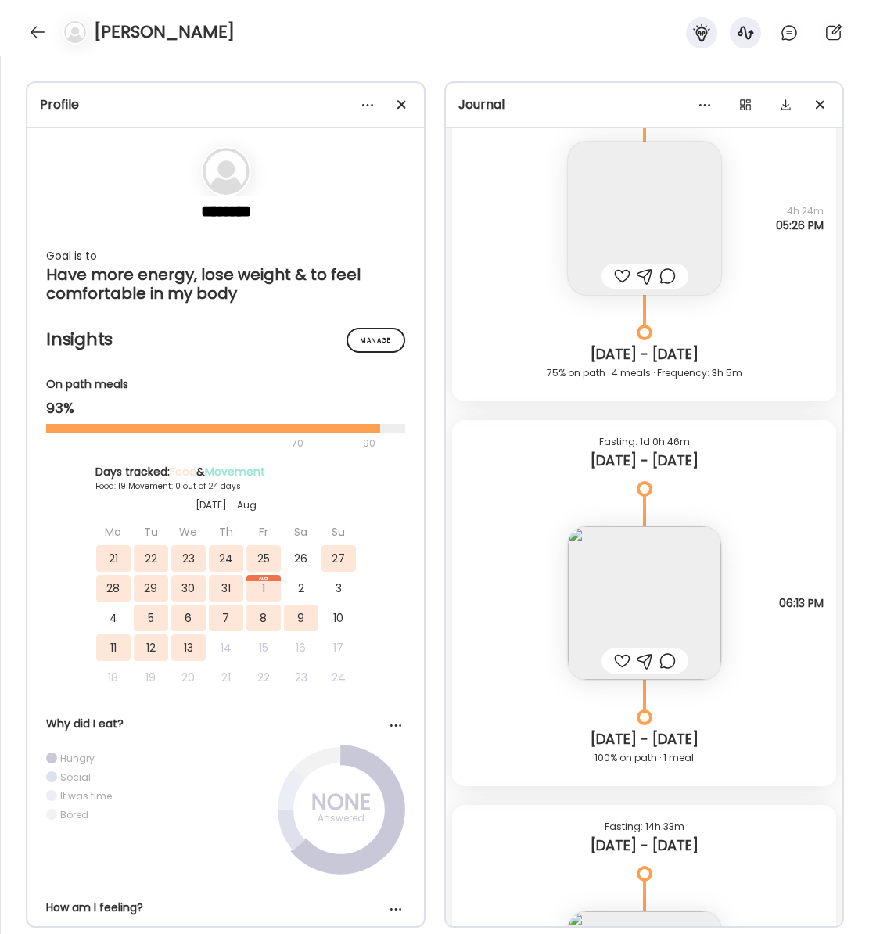
scroll to position [12863, 0]
click at [640, 602] on img at bounding box center [644, 604] width 153 height 153
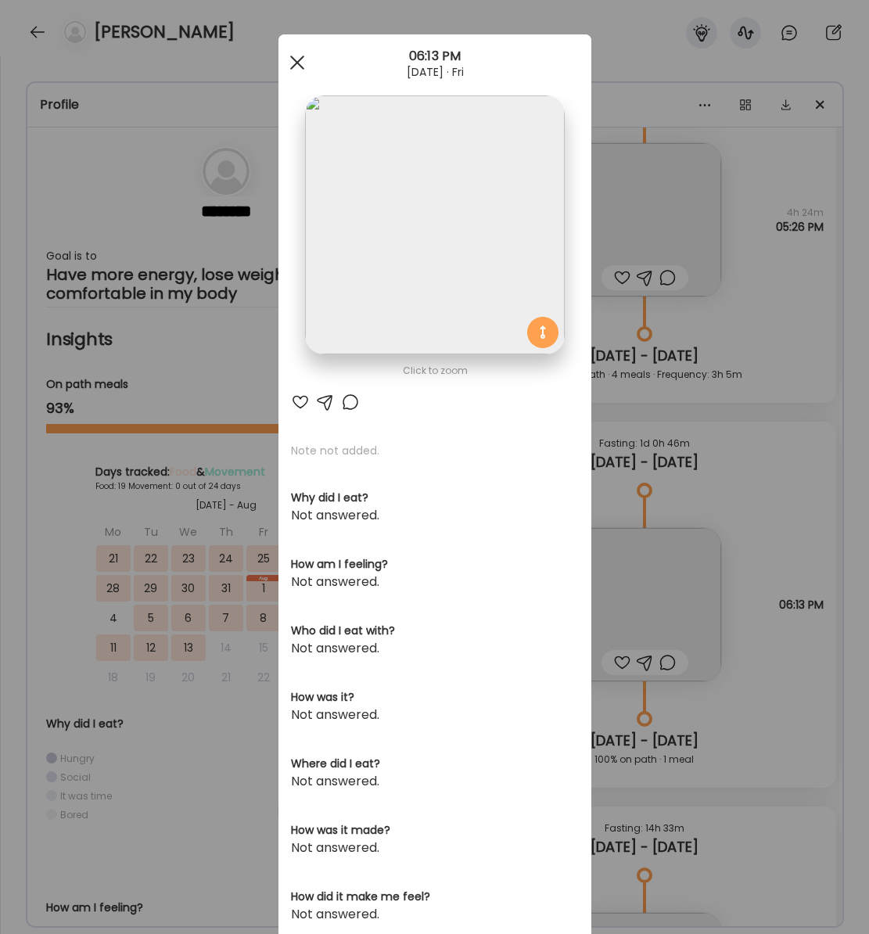
click at [296, 61] on span at bounding box center [296, 63] width 14 height 14
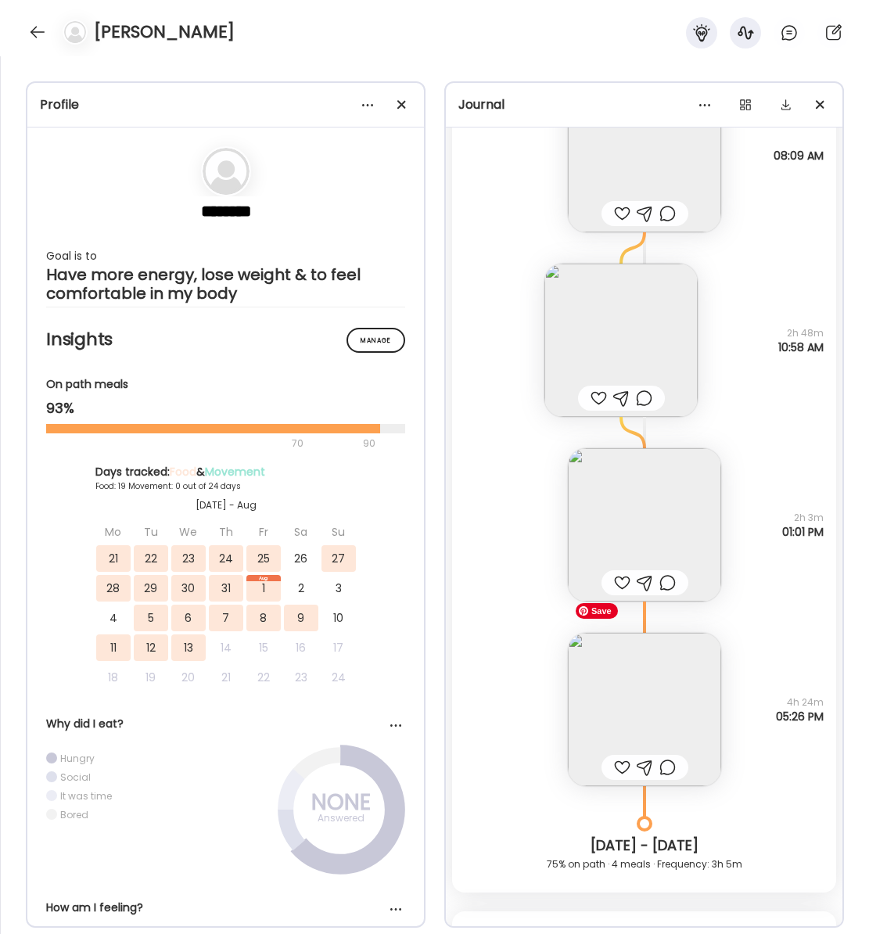
scroll to position [12397, 0]
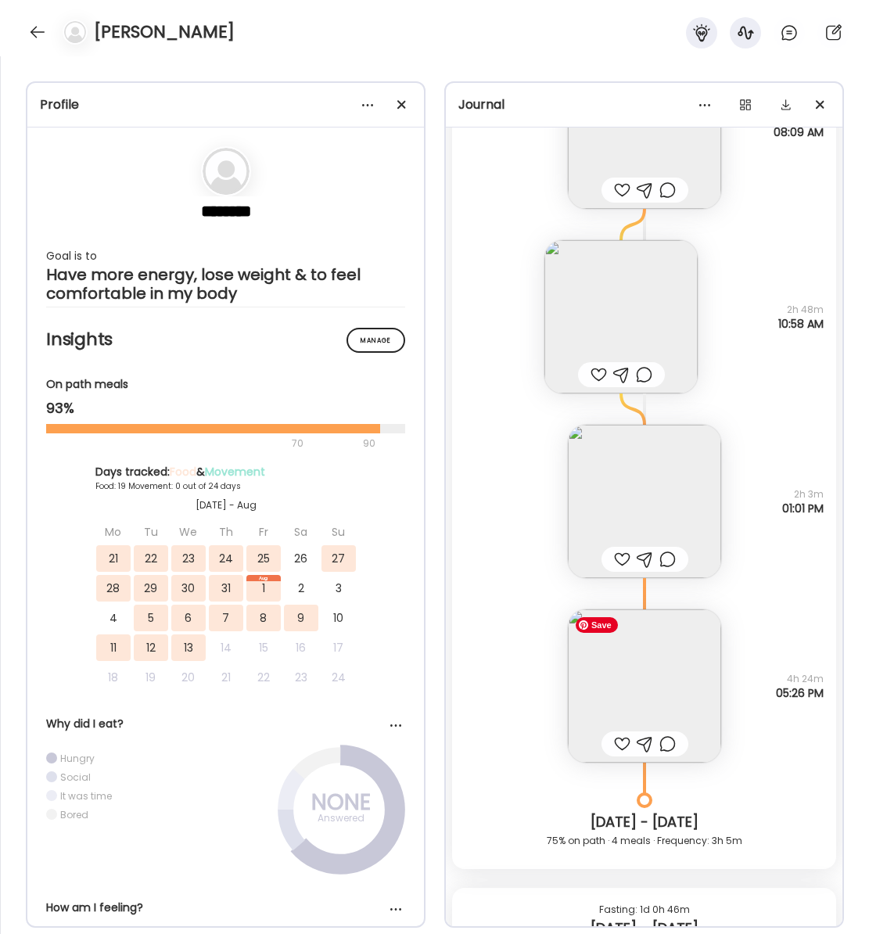
click at [640, 679] on img at bounding box center [644, 685] width 153 height 153
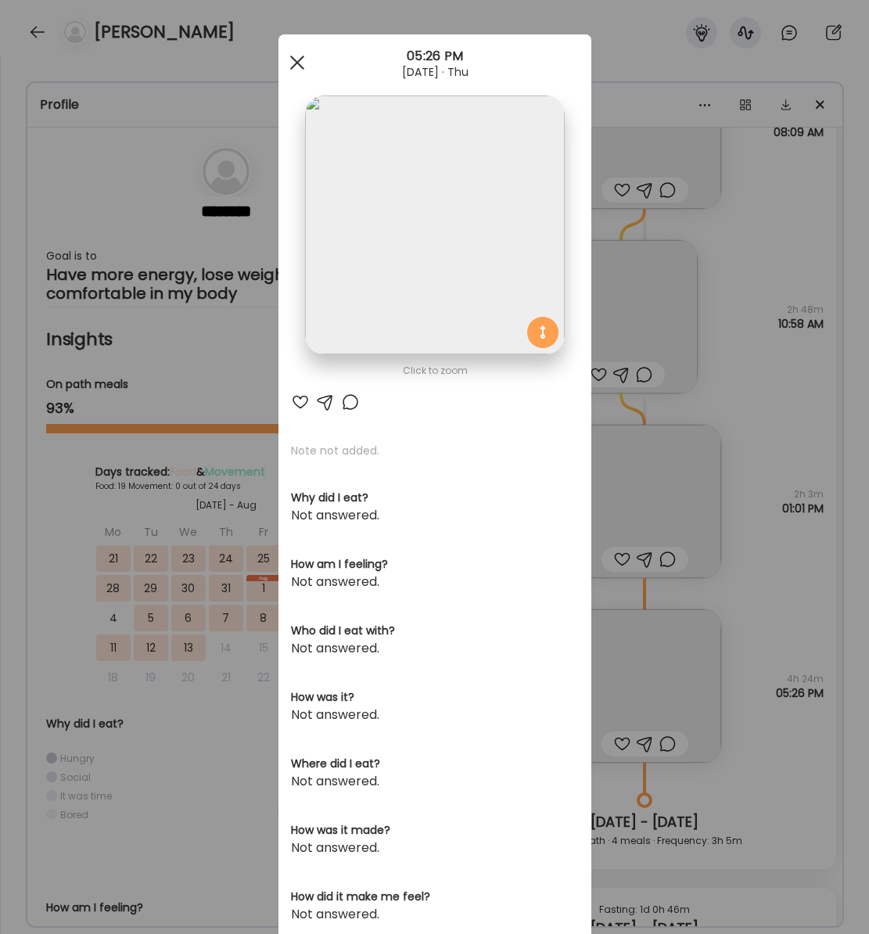
click at [284, 64] on div at bounding box center [296, 62] width 31 height 31
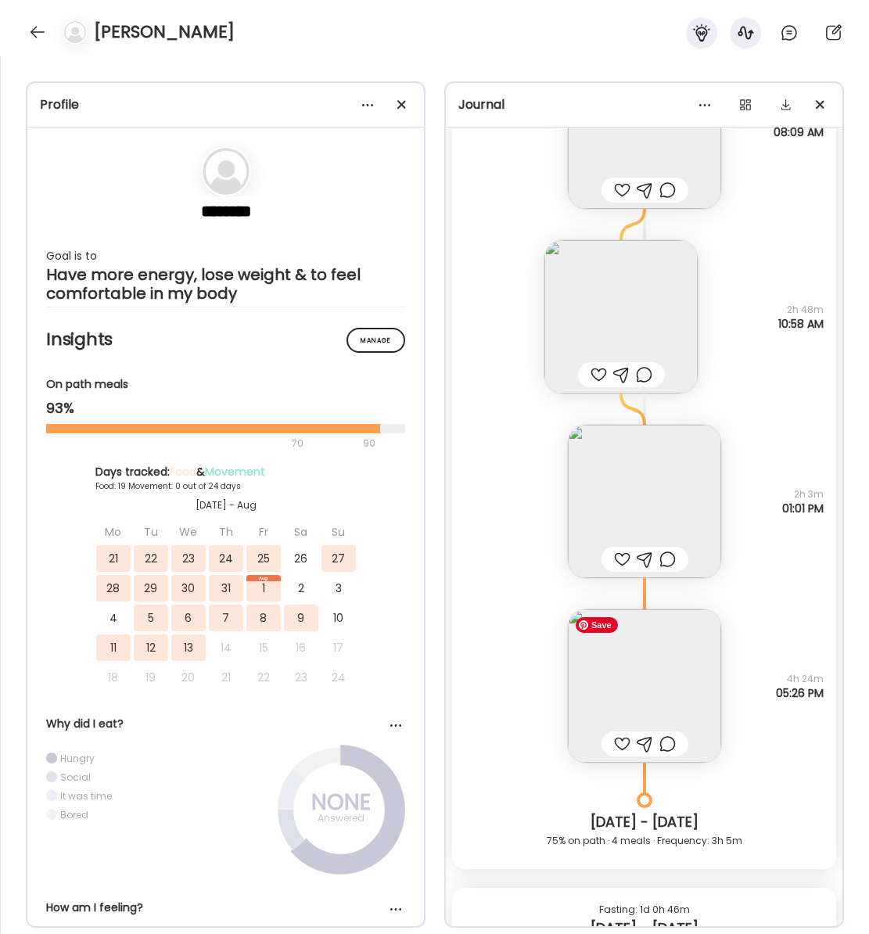
scroll to position [12279, 0]
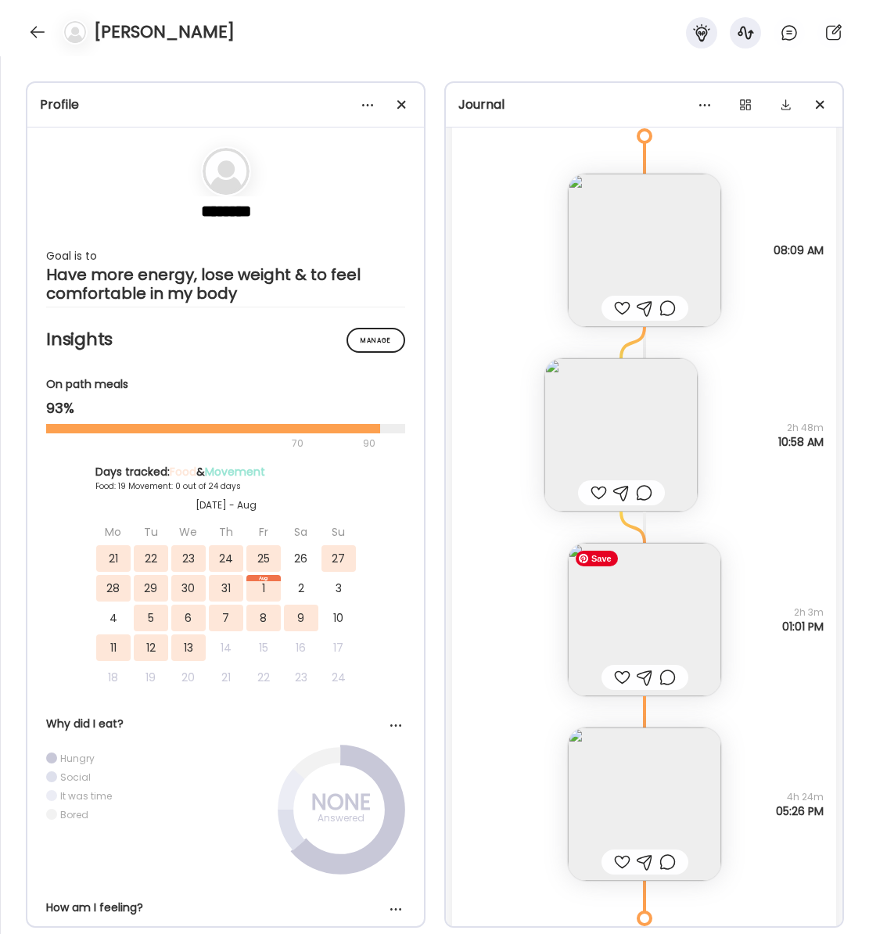
click at [661, 616] on img at bounding box center [644, 619] width 153 height 153
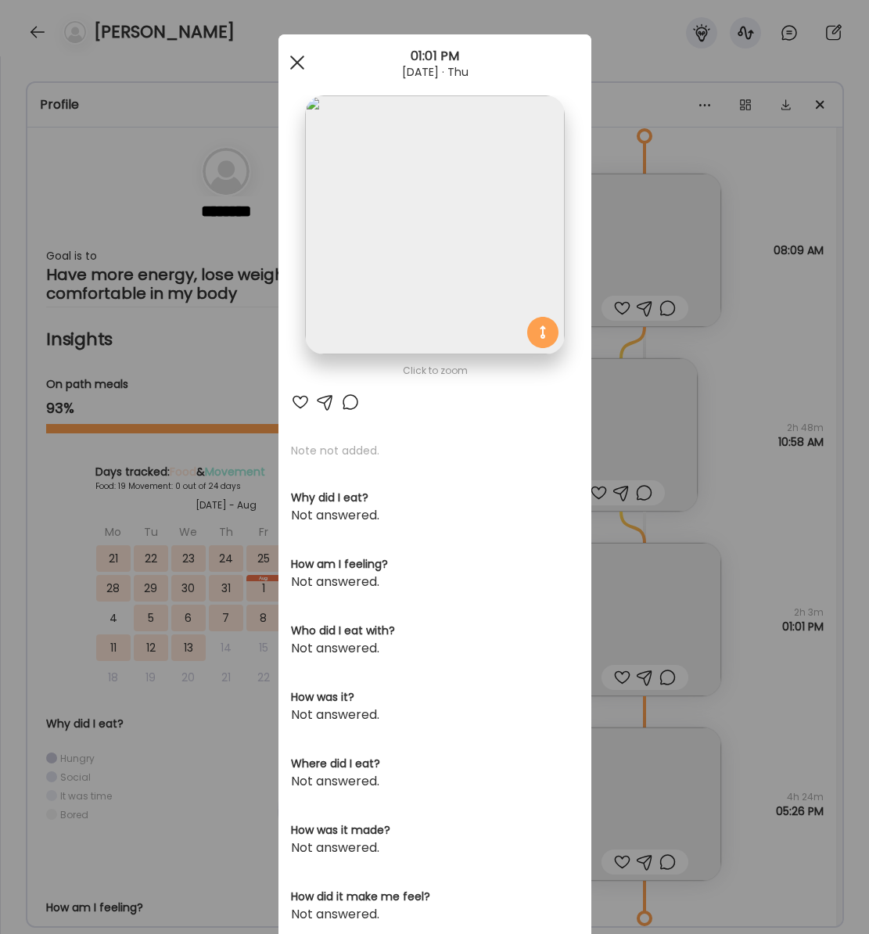
click at [291, 75] on div at bounding box center [296, 62] width 31 height 31
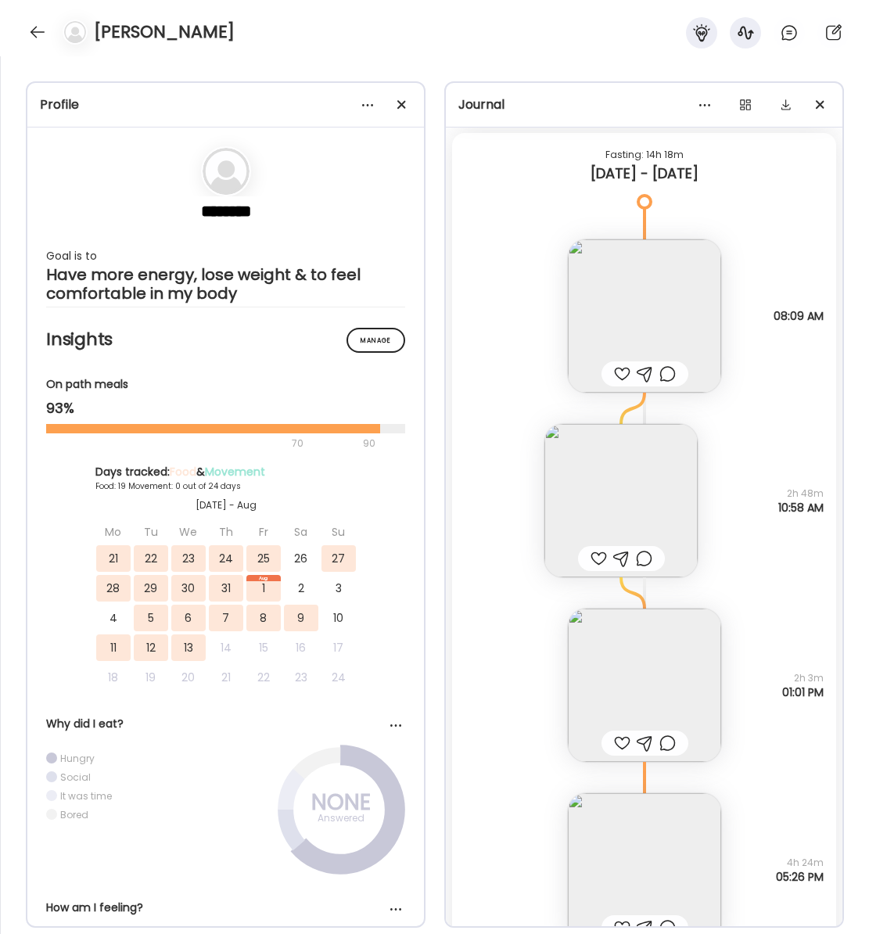
scroll to position [12211, 0]
click at [613, 497] on img at bounding box center [620, 501] width 153 height 153
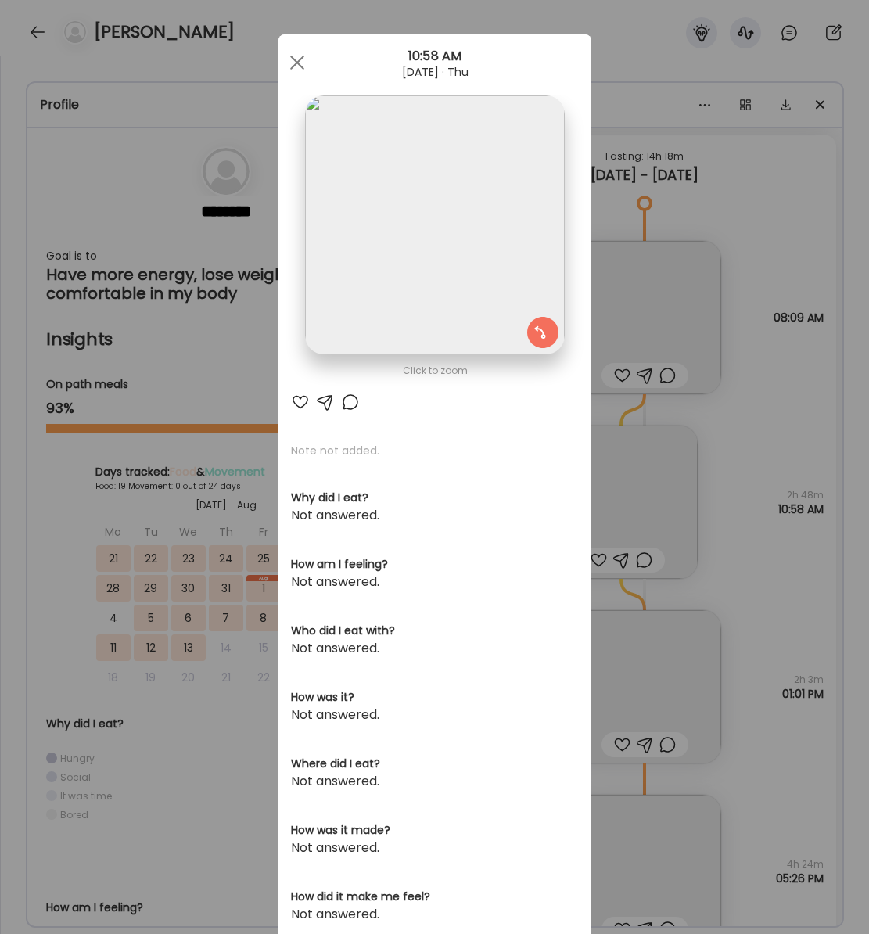
click at [288, 52] on div at bounding box center [296, 62] width 31 height 31
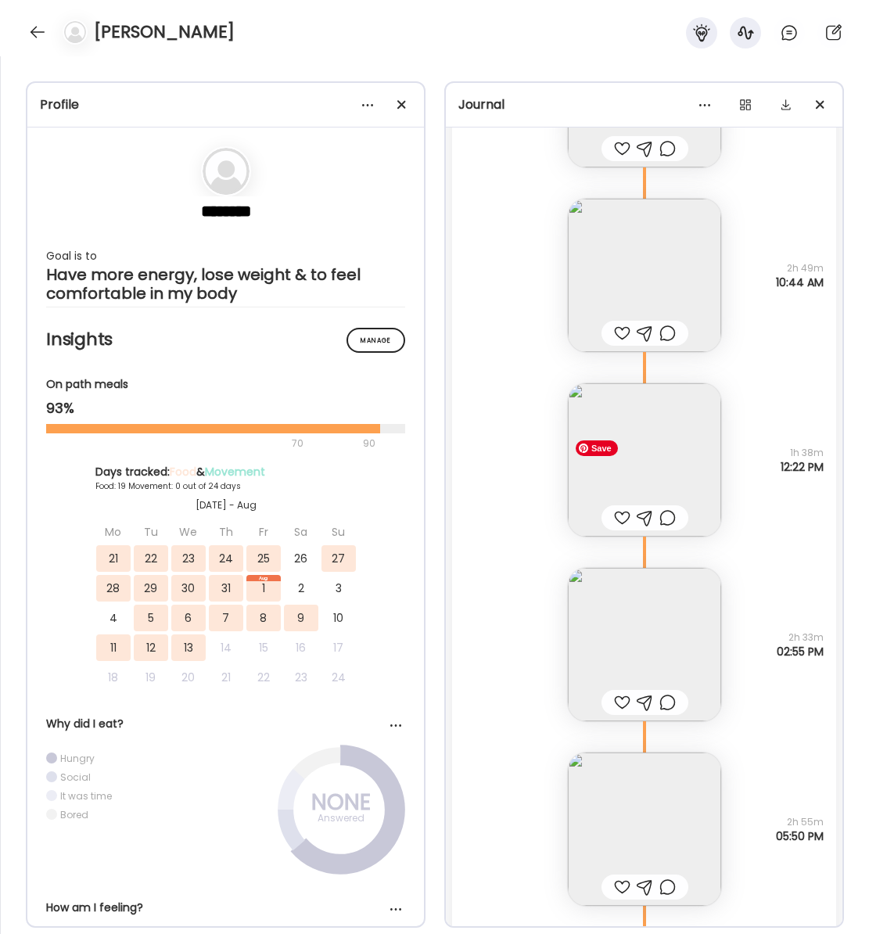
scroll to position [11315, 0]
click at [661, 463] on img at bounding box center [644, 460] width 153 height 153
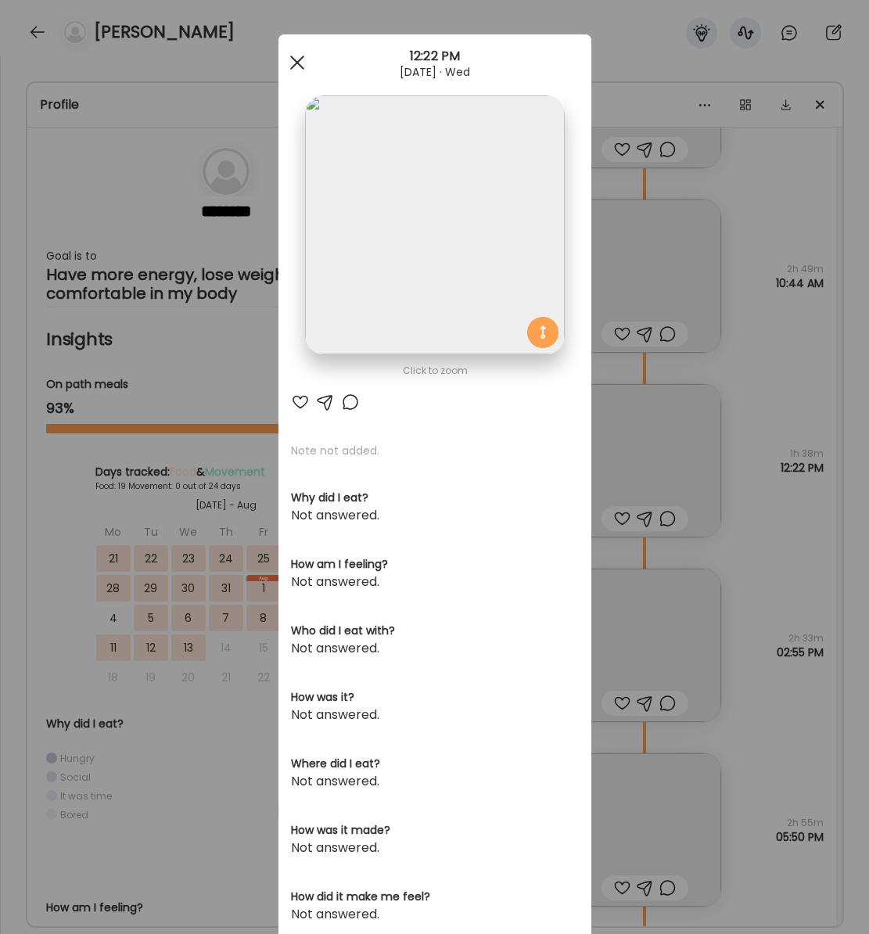
click at [296, 66] on div at bounding box center [296, 62] width 31 height 31
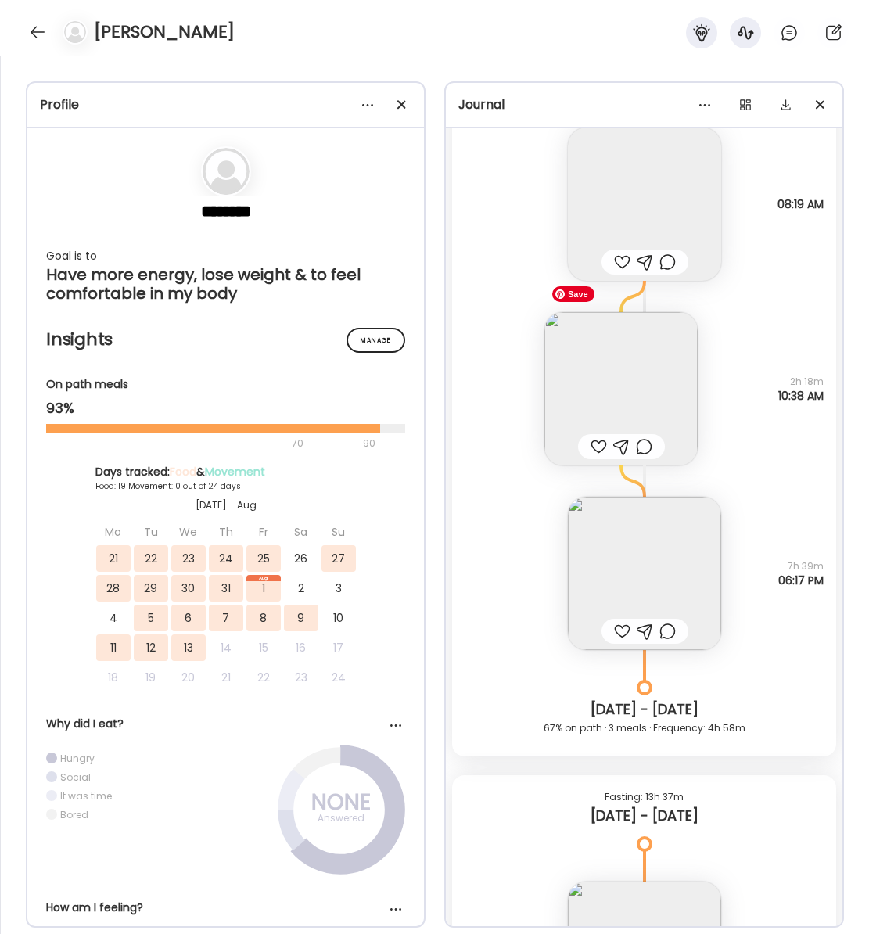
scroll to position [10446, 0]
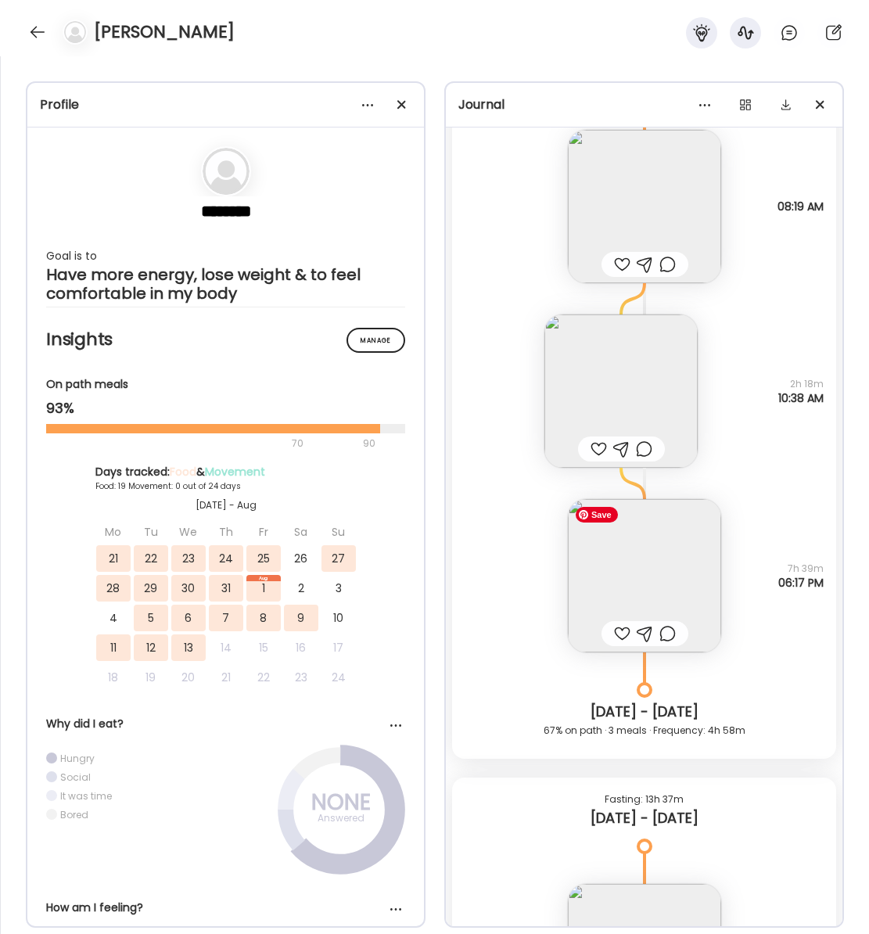
click at [658, 567] on img at bounding box center [644, 575] width 153 height 153
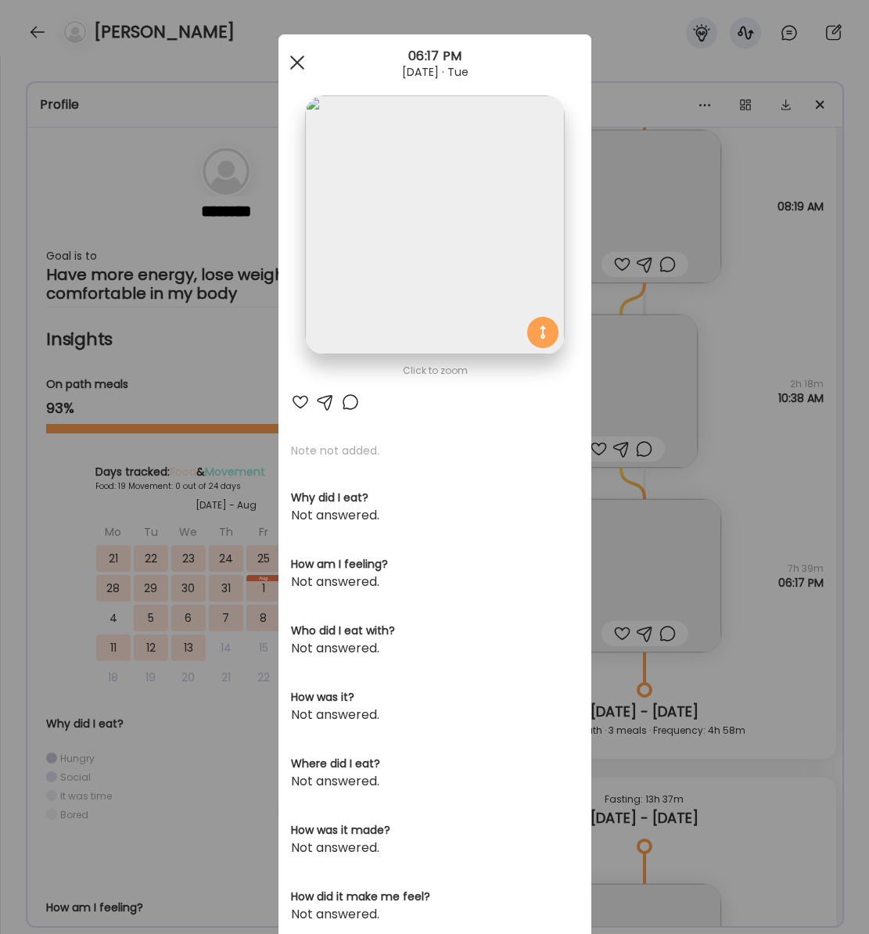
click at [303, 64] on div at bounding box center [296, 62] width 31 height 31
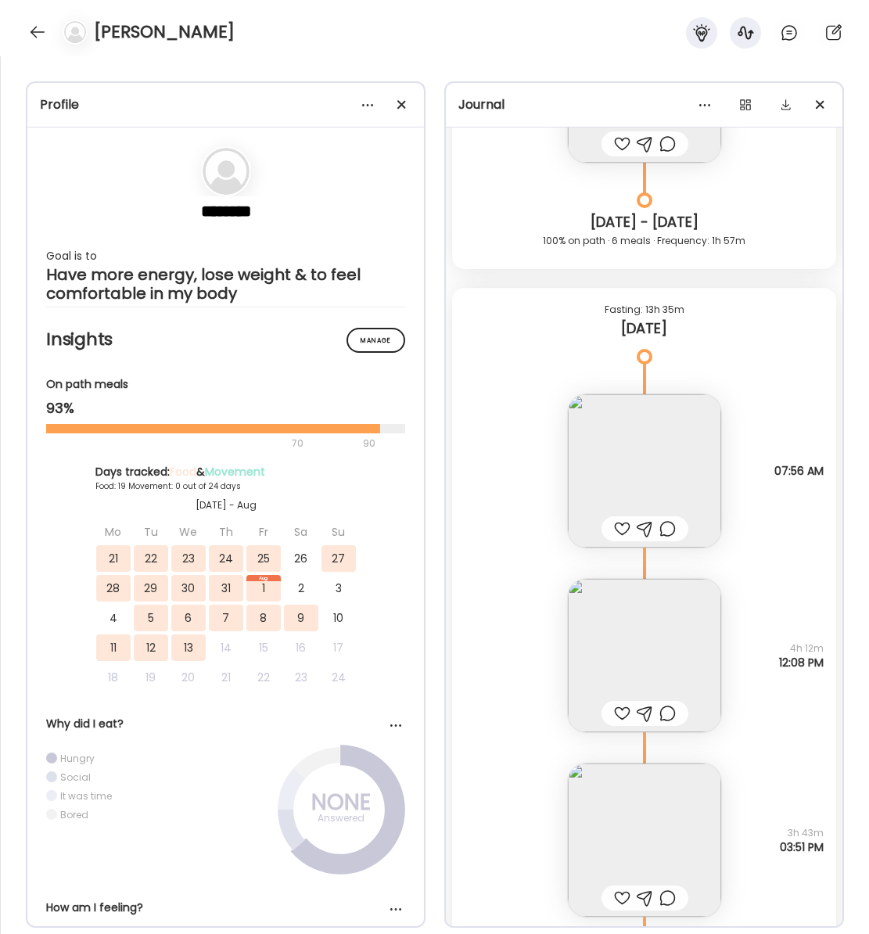
scroll to position [15356, 0]
